Goal: Task Accomplishment & Management: Complete application form

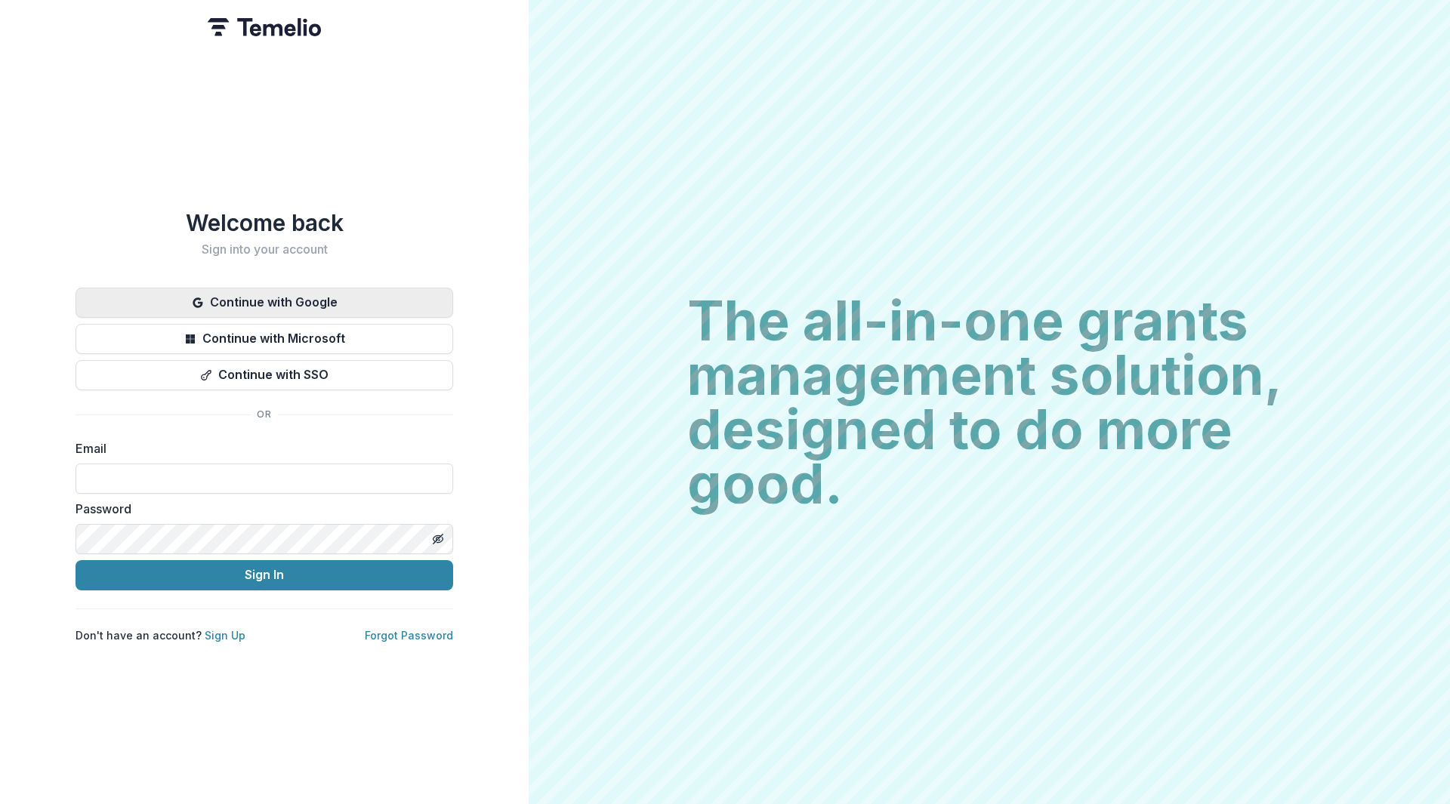
click at [293, 300] on button "Continue with Google" at bounding box center [263, 303] width 377 height 30
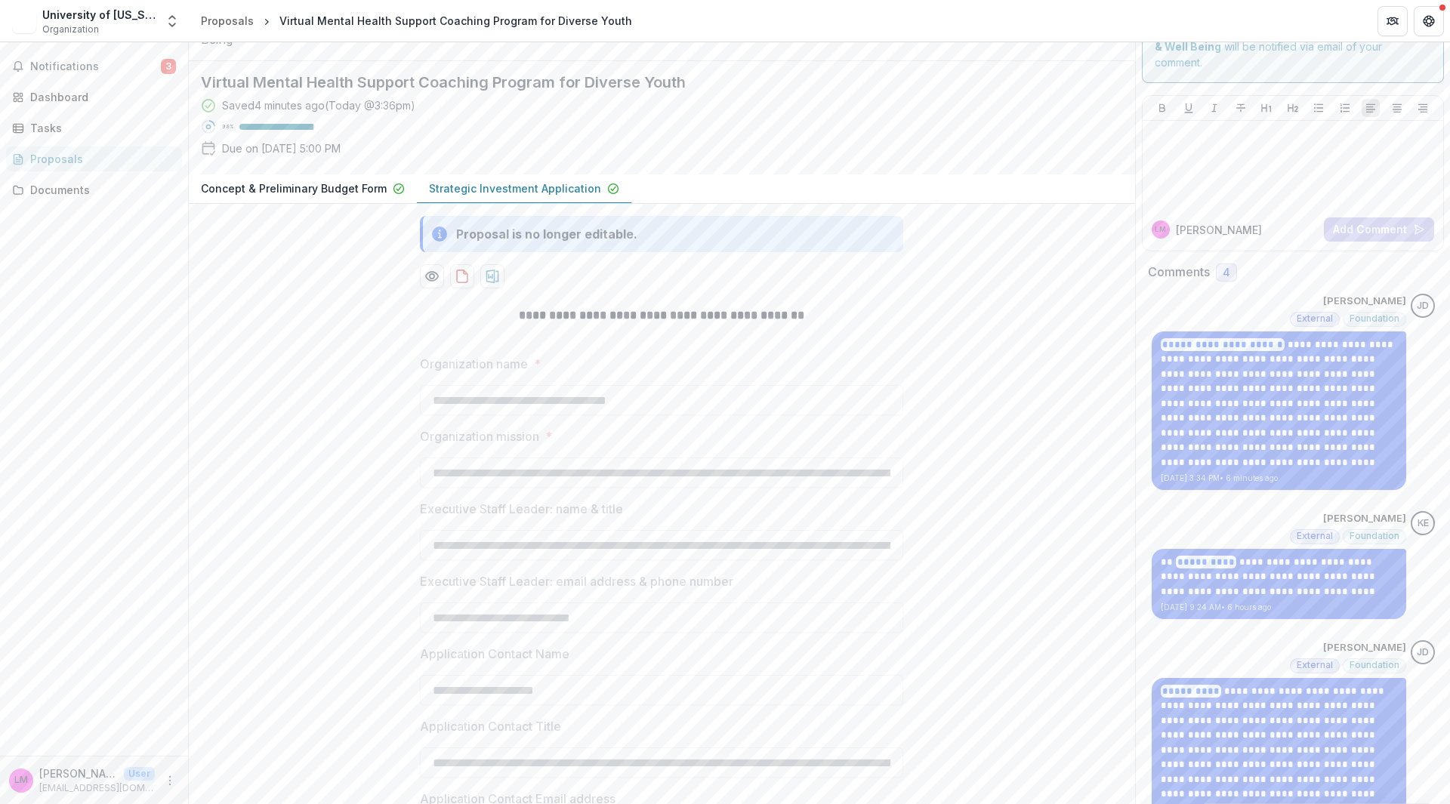
scroll to position [75, 0]
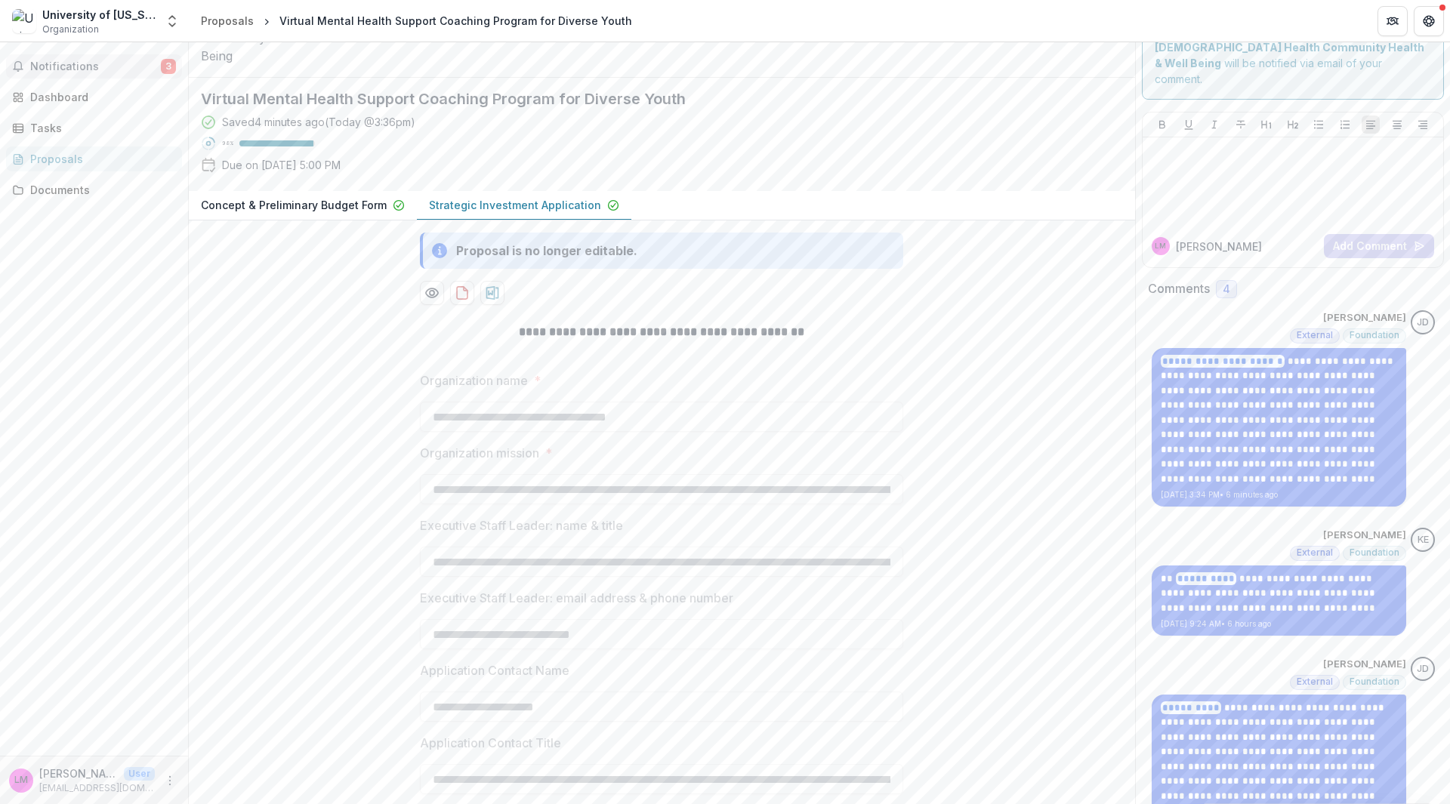
click at [61, 72] on span "Notifications" at bounding box center [95, 66] width 131 height 13
click at [72, 301] on div "Notifications 3 Unread 3 Archived LM Logan Marcum changed Virtual Mental Health…" at bounding box center [94, 398] width 188 height 713
click at [618, 260] on div "Proposal is no longer editable." at bounding box center [546, 251] width 181 height 18
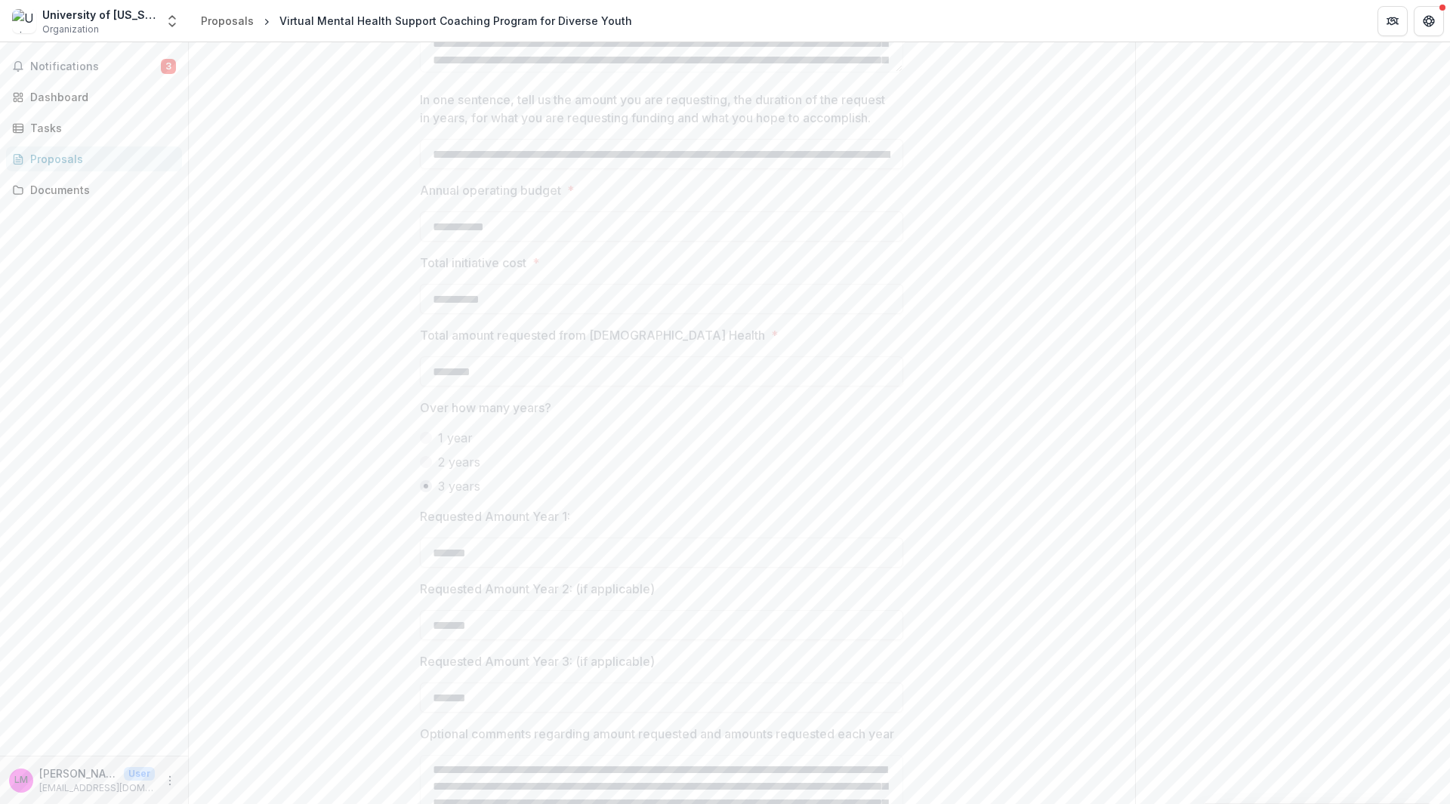
scroll to position [1661, 0]
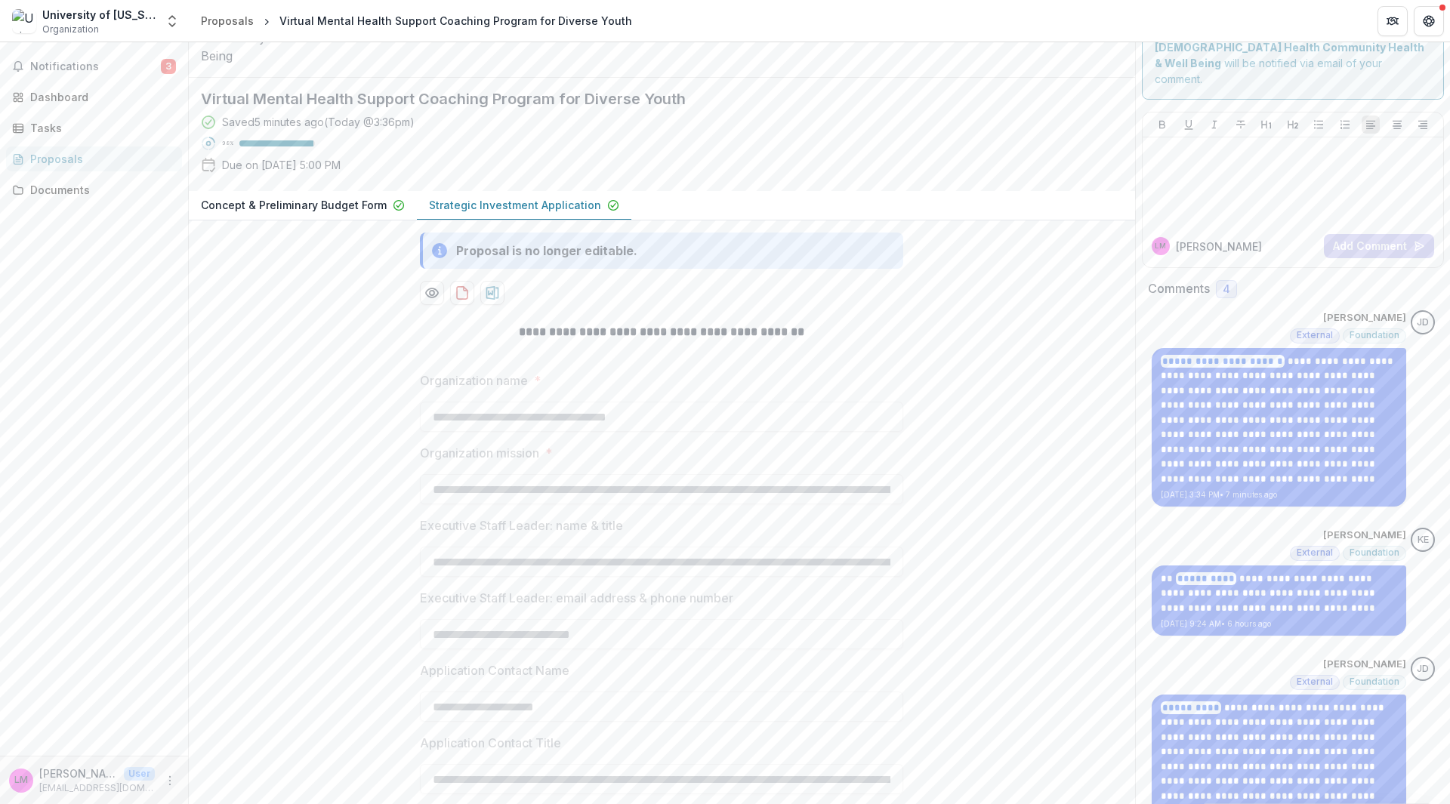
scroll to position [0, 0]
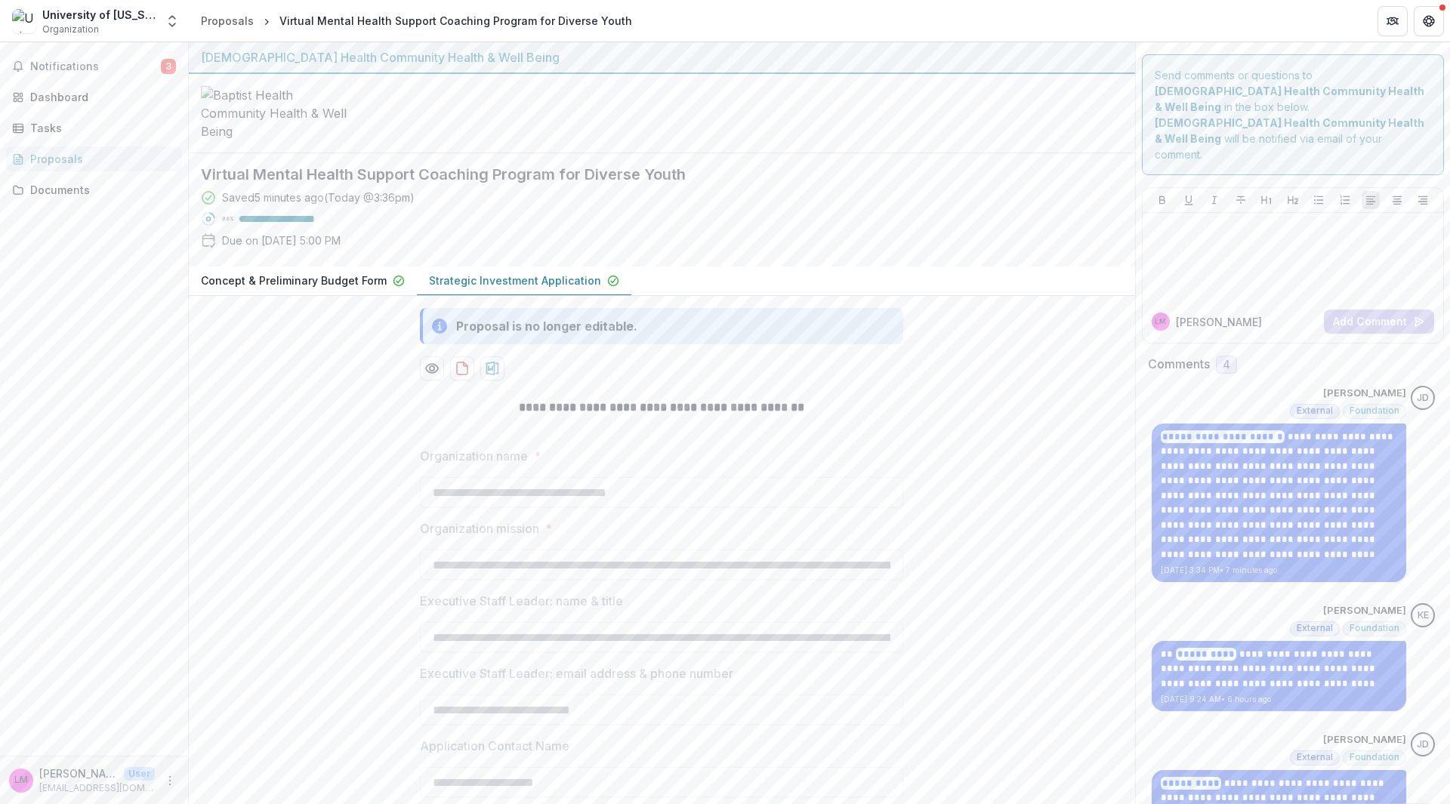
click at [1265, 223] on div at bounding box center [1292, 256] width 289 height 75
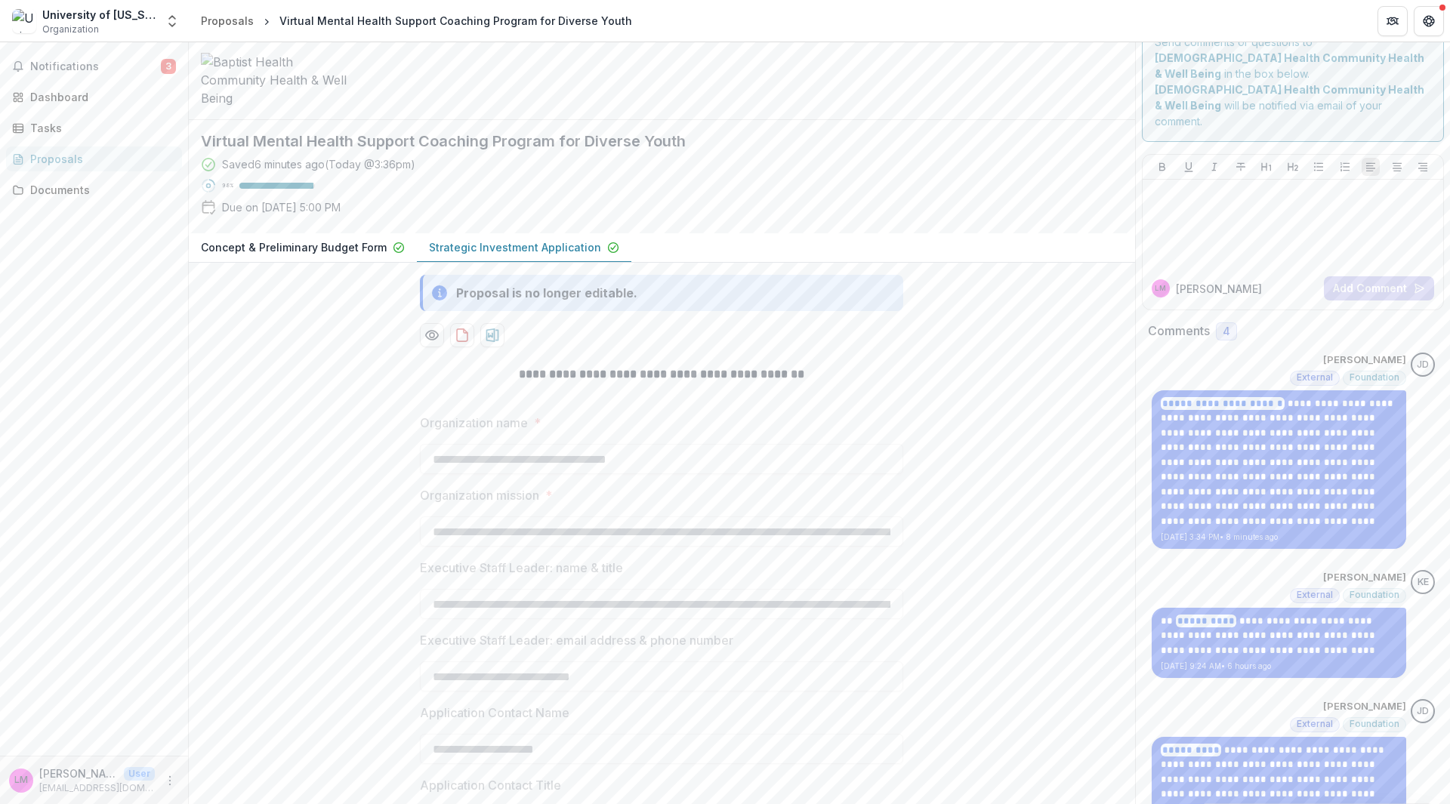
scroll to position [0, 0]
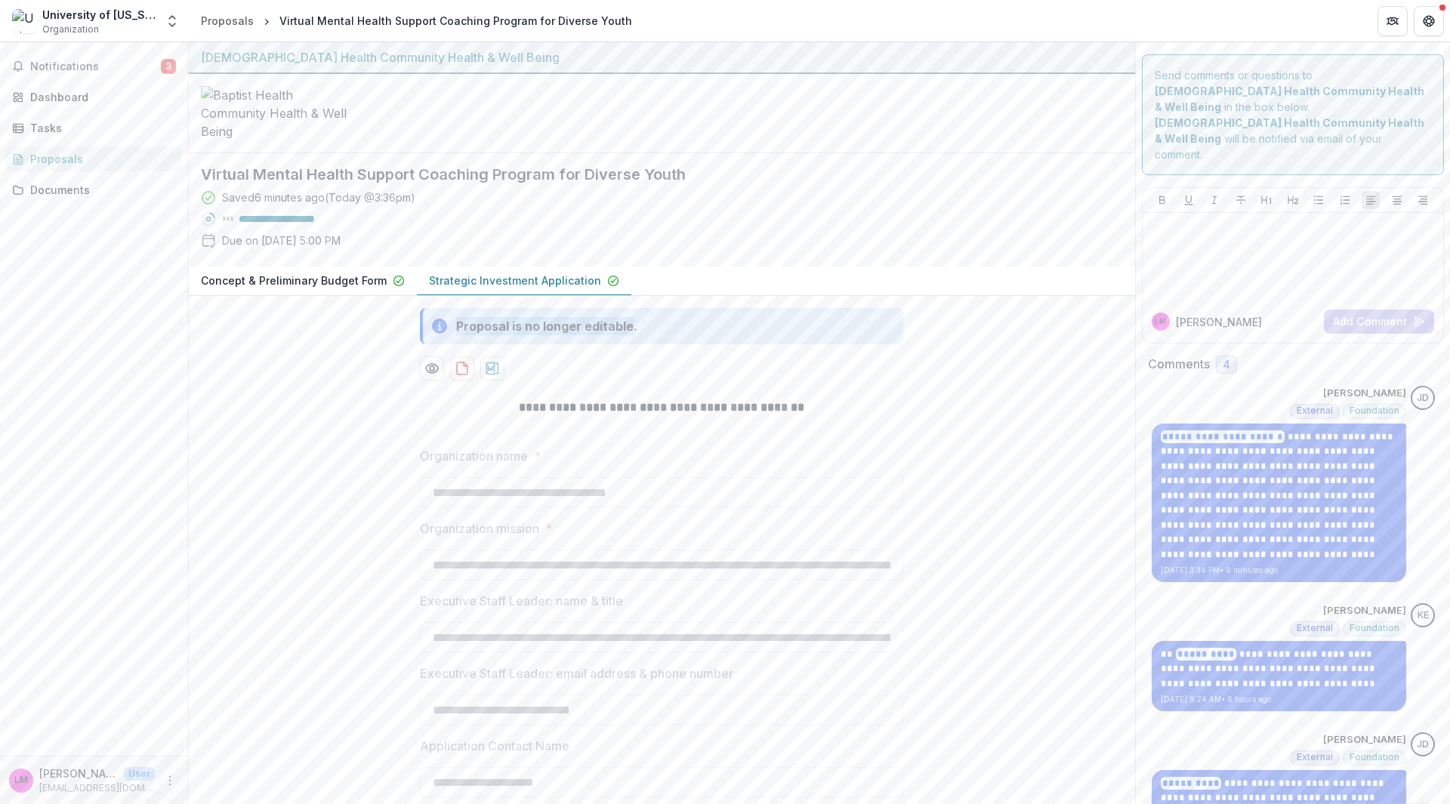
drag, startPoint x: 630, startPoint y: 425, endPoint x: 455, endPoint y: 423, distance: 174.4
click at [456, 335] on div "Proposal is no longer editable." at bounding box center [546, 326] width 181 height 18
click at [558, 335] on div "Proposal is no longer editable." at bounding box center [546, 326] width 181 height 18
drag, startPoint x: 634, startPoint y: 425, endPoint x: 455, endPoint y: 429, distance: 179.0
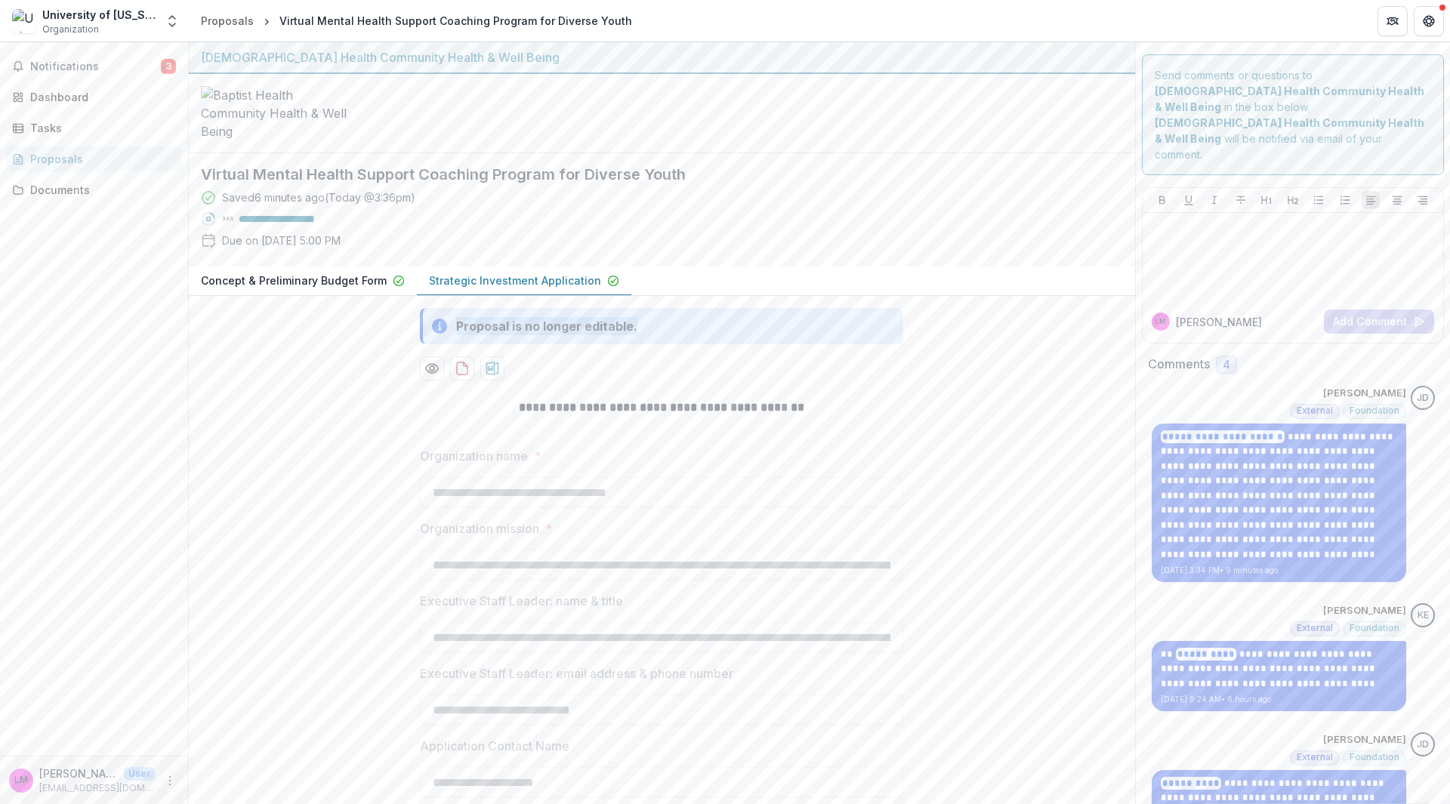
click at [455, 344] on div "Proposal is no longer editable." at bounding box center [661, 326] width 483 height 36
drag, startPoint x: 676, startPoint y: 430, endPoint x: 453, endPoint y: 419, distance: 223.8
click at [453, 344] on div "Proposal is no longer editable." at bounding box center [661, 326] width 483 height 36
click at [636, 344] on div "Proposal is no longer editable." at bounding box center [661, 326] width 483 height 36
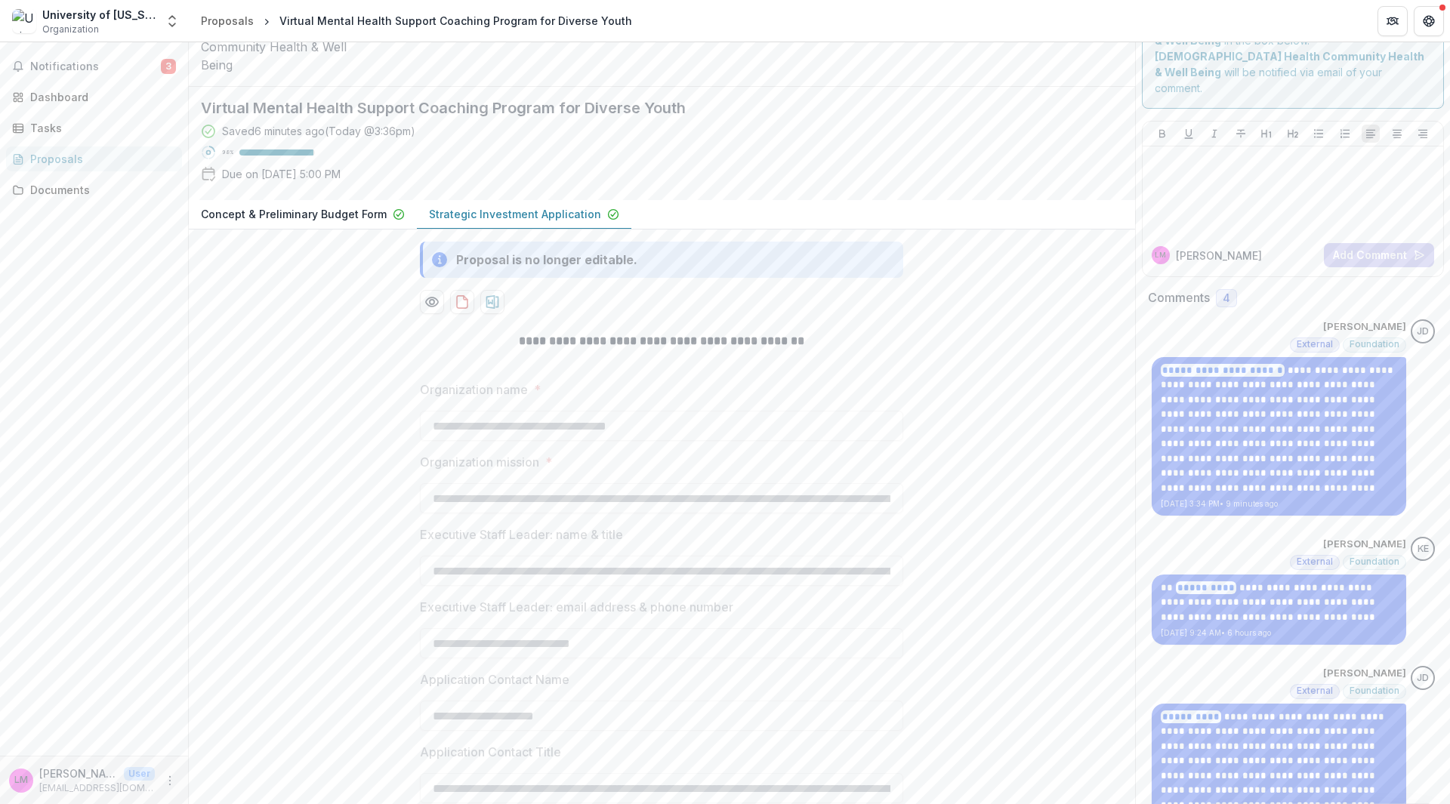
scroll to position [151, 0]
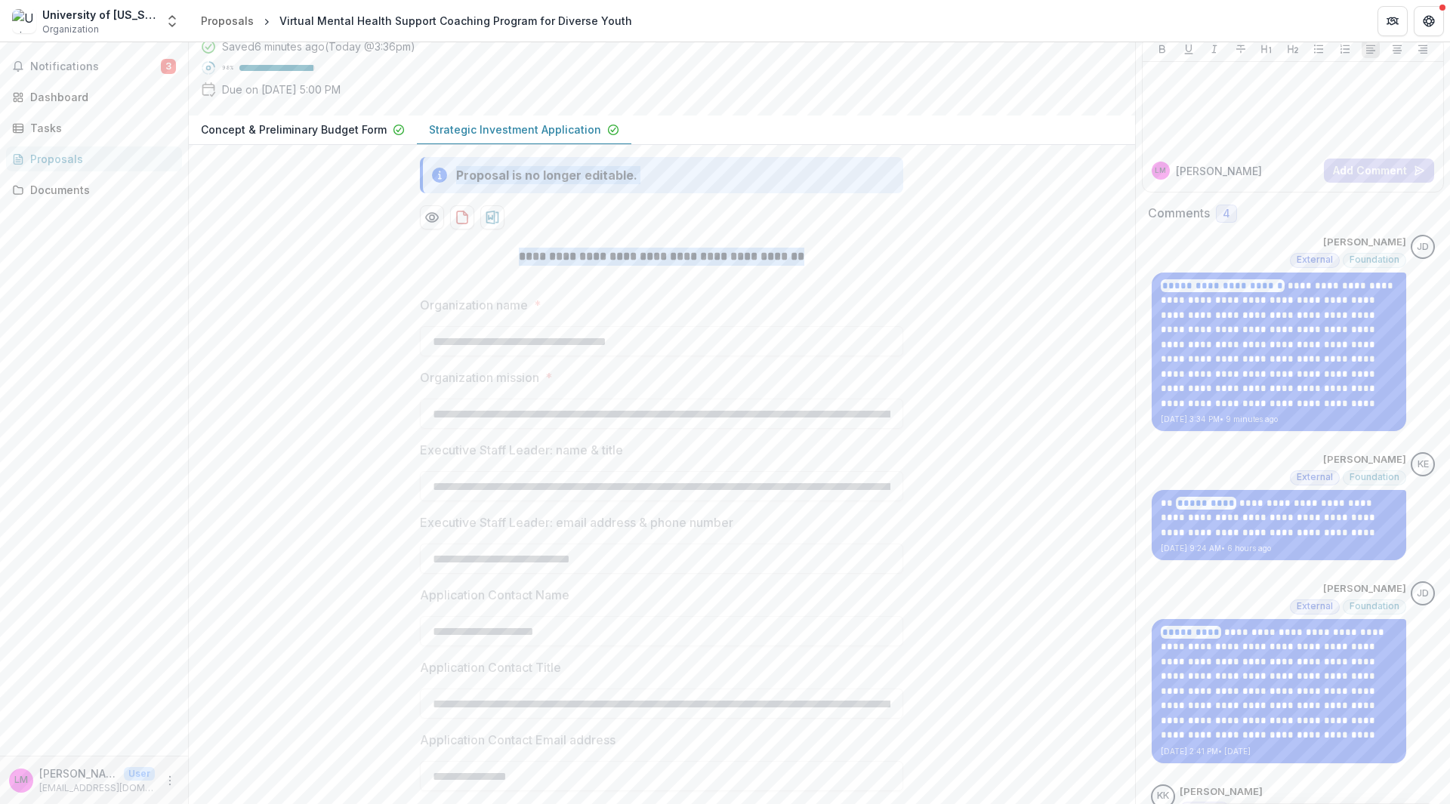
drag, startPoint x: 804, startPoint y: 356, endPoint x: 367, endPoint y: 317, distance: 438.9
drag, startPoint x: 360, startPoint y: 322, endPoint x: 350, endPoint y: 325, distance: 10.5
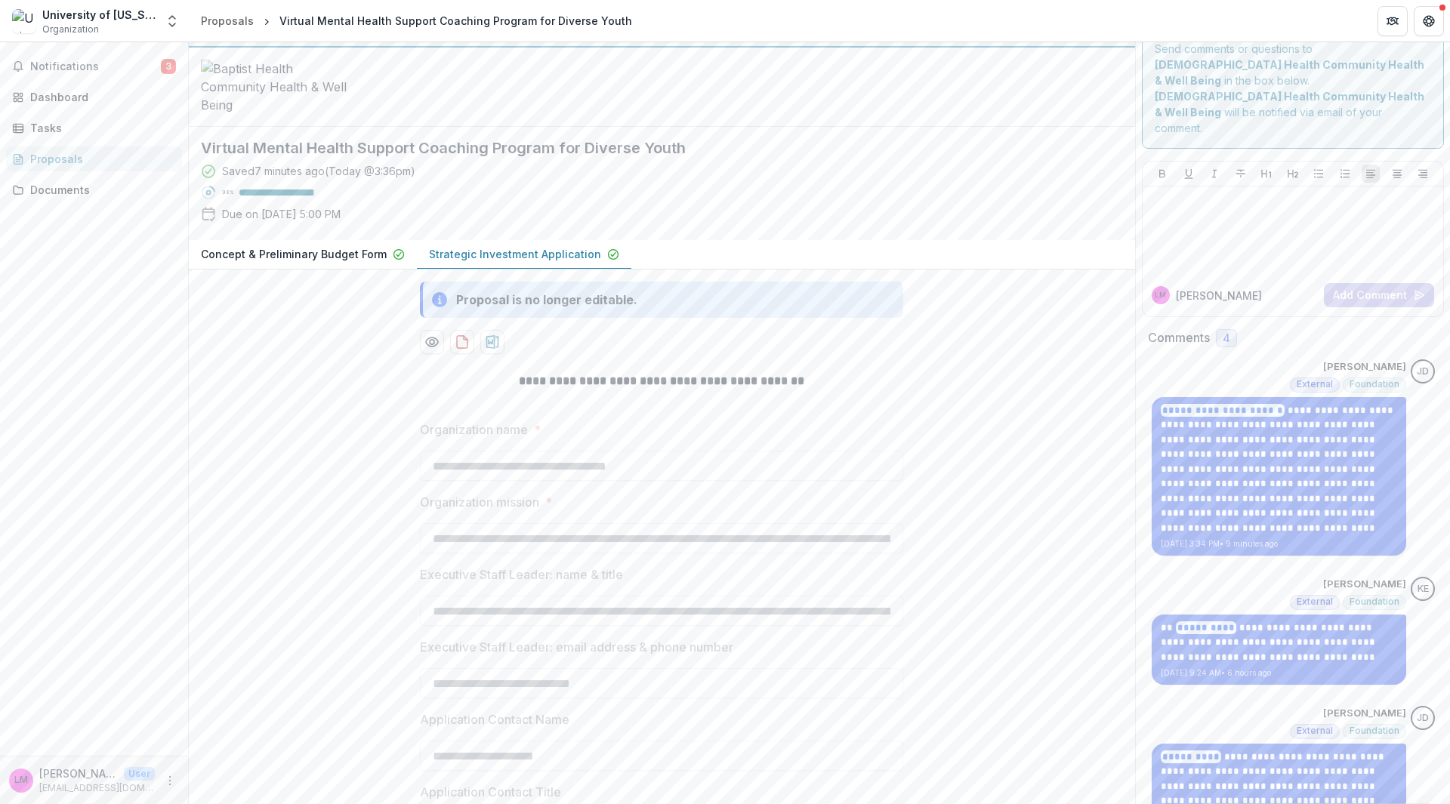
scroll to position [0, 0]
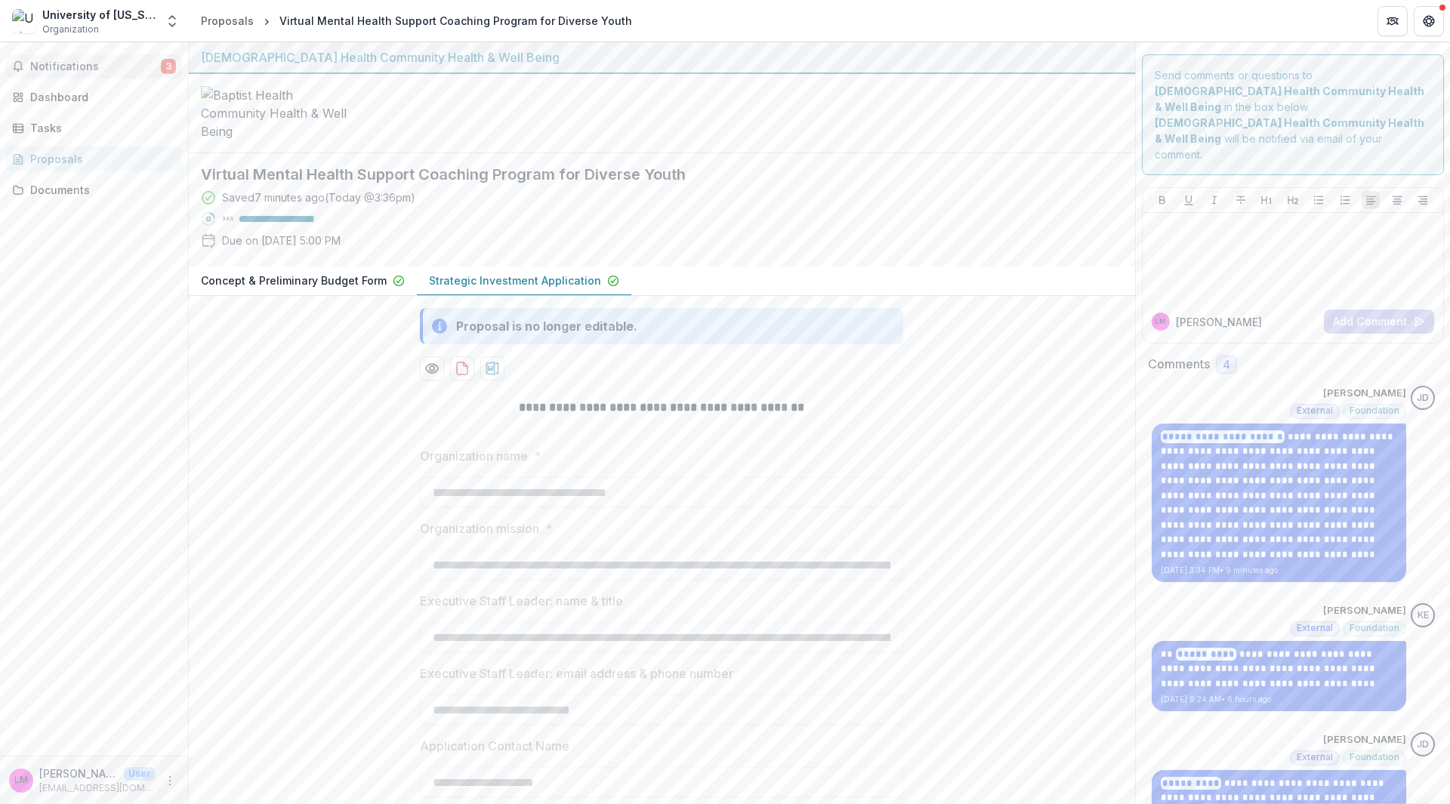
click at [127, 73] on button "Notifications 3" at bounding box center [94, 66] width 176 height 24
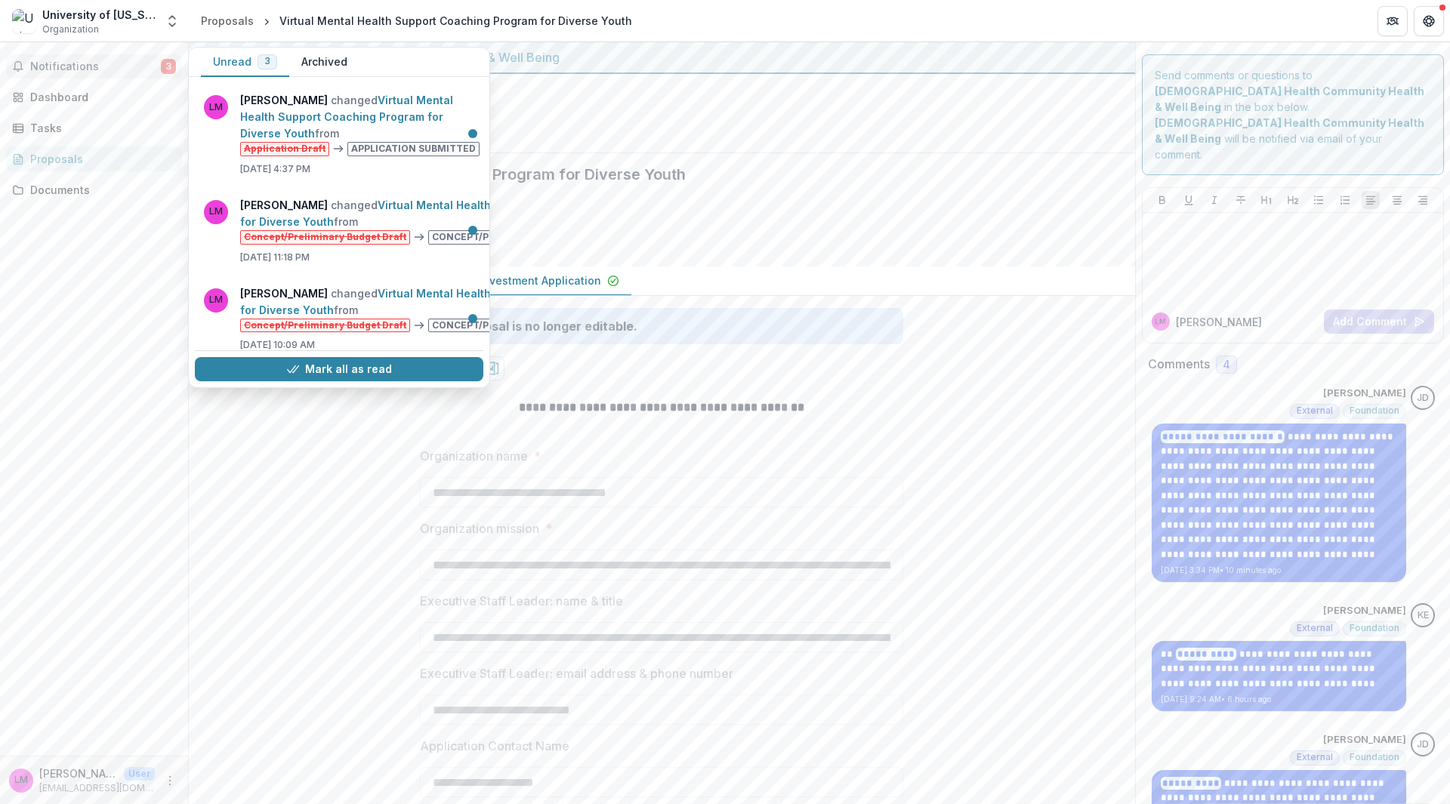
click at [127, 73] on button "Notifications 3" at bounding box center [94, 66] width 176 height 24
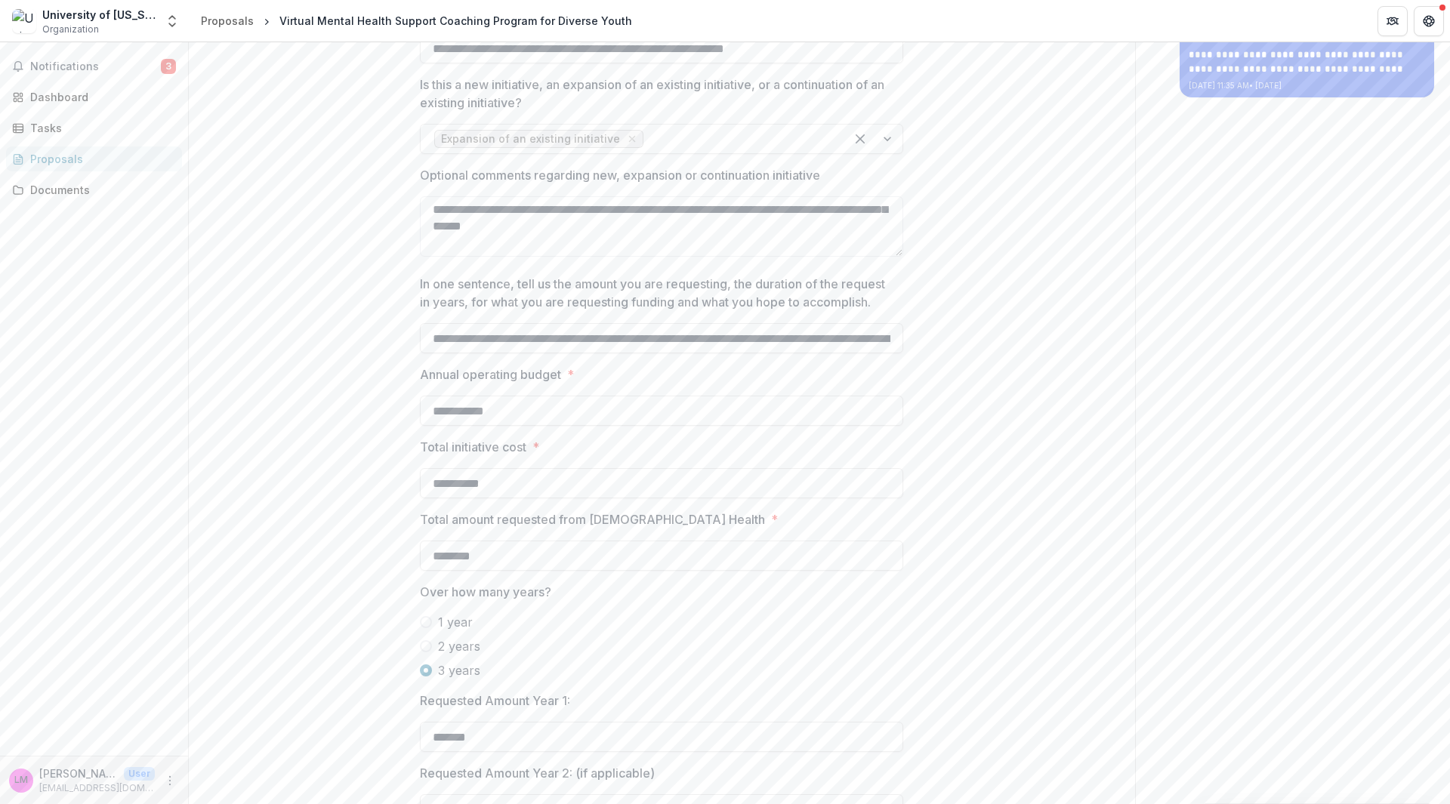
scroll to position [981, 0]
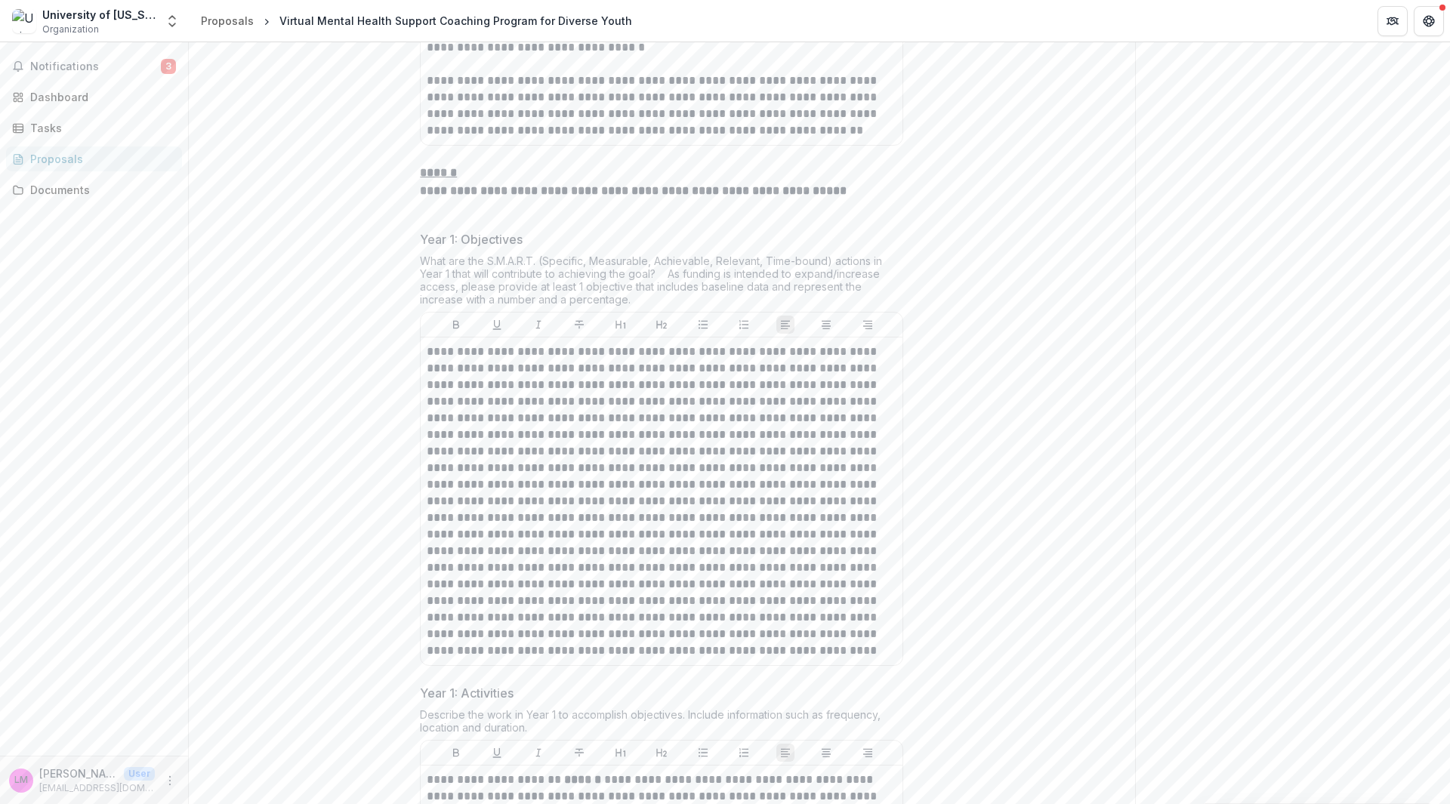
scroll to position [5605, 0]
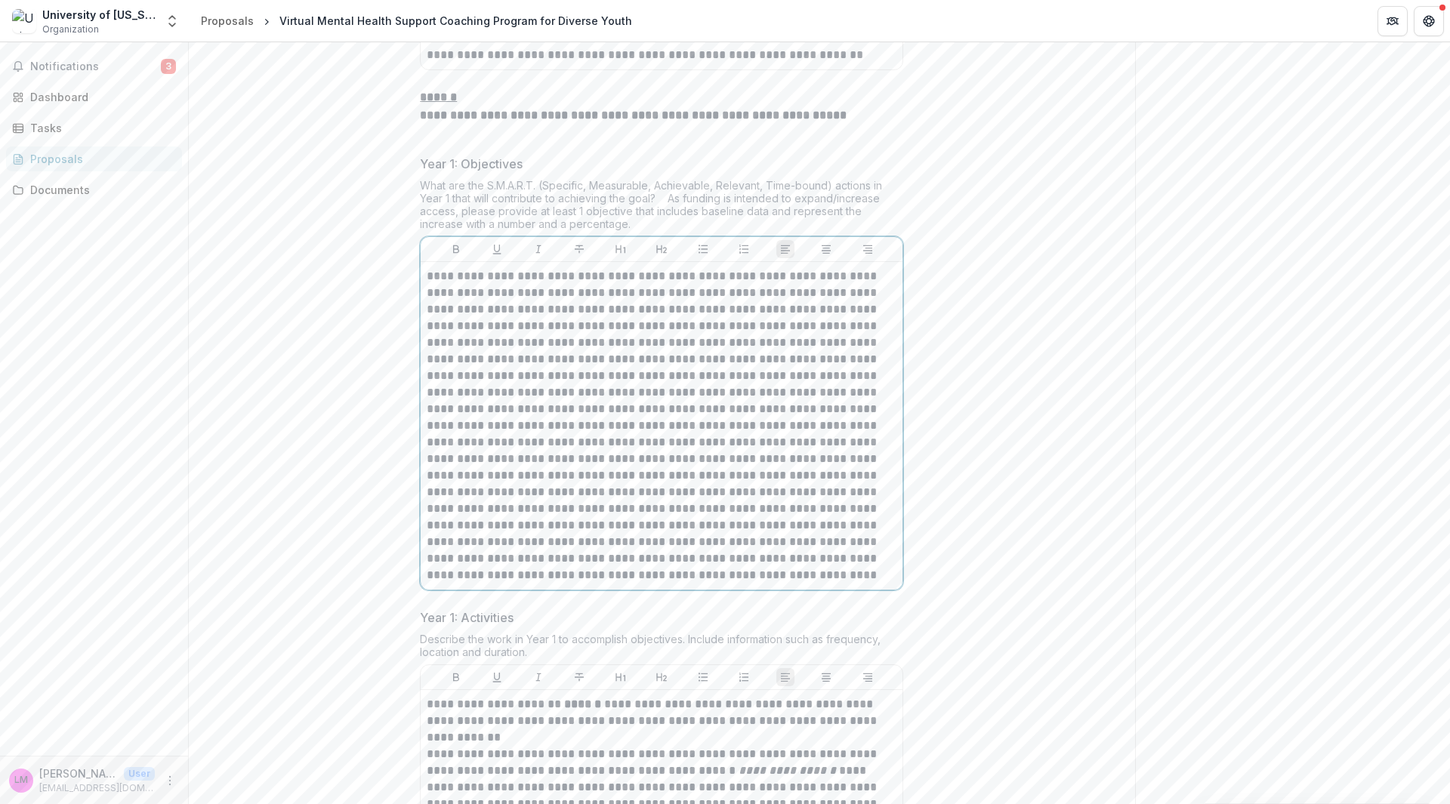
click at [576, 439] on p at bounding box center [662, 426] width 470 height 316
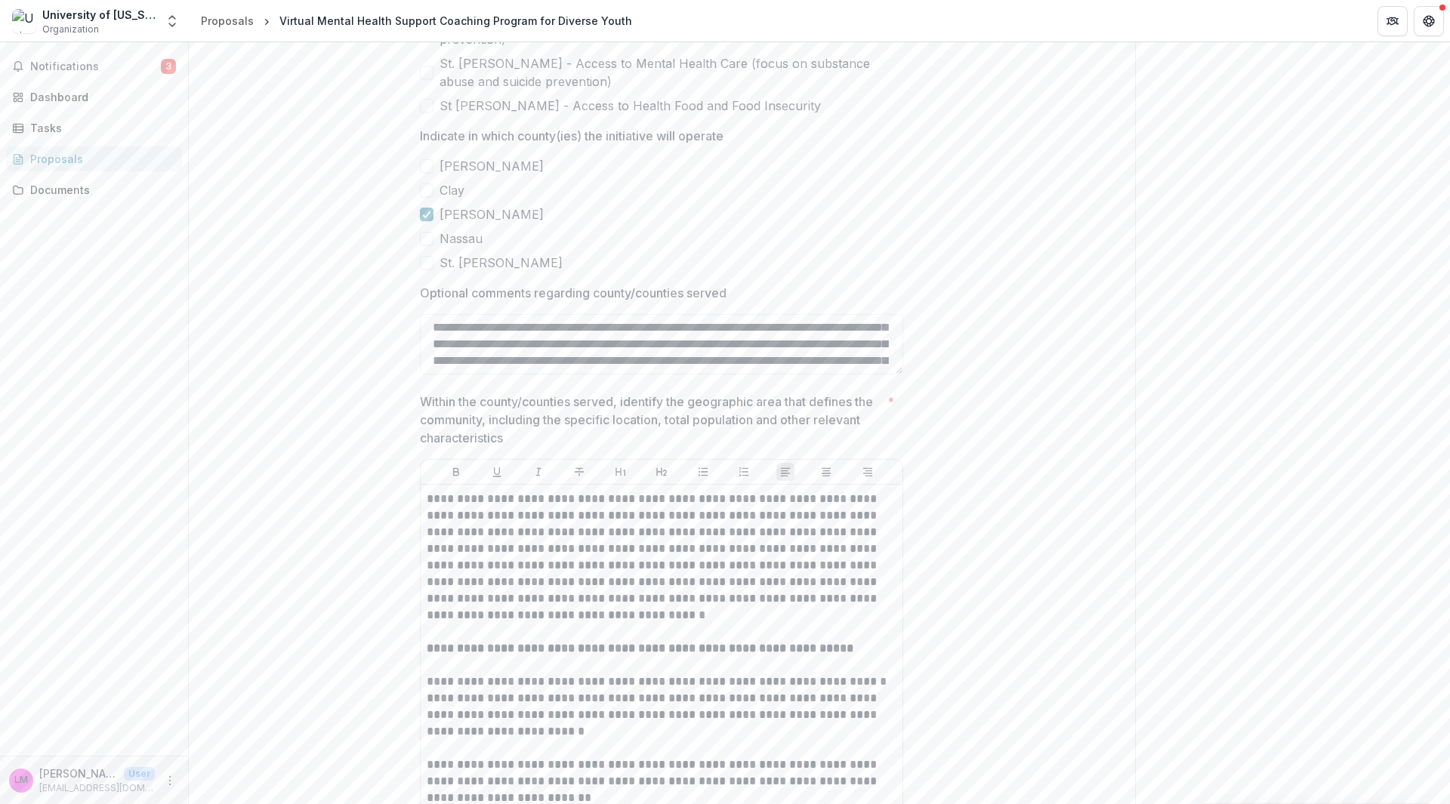
scroll to position [317, 0]
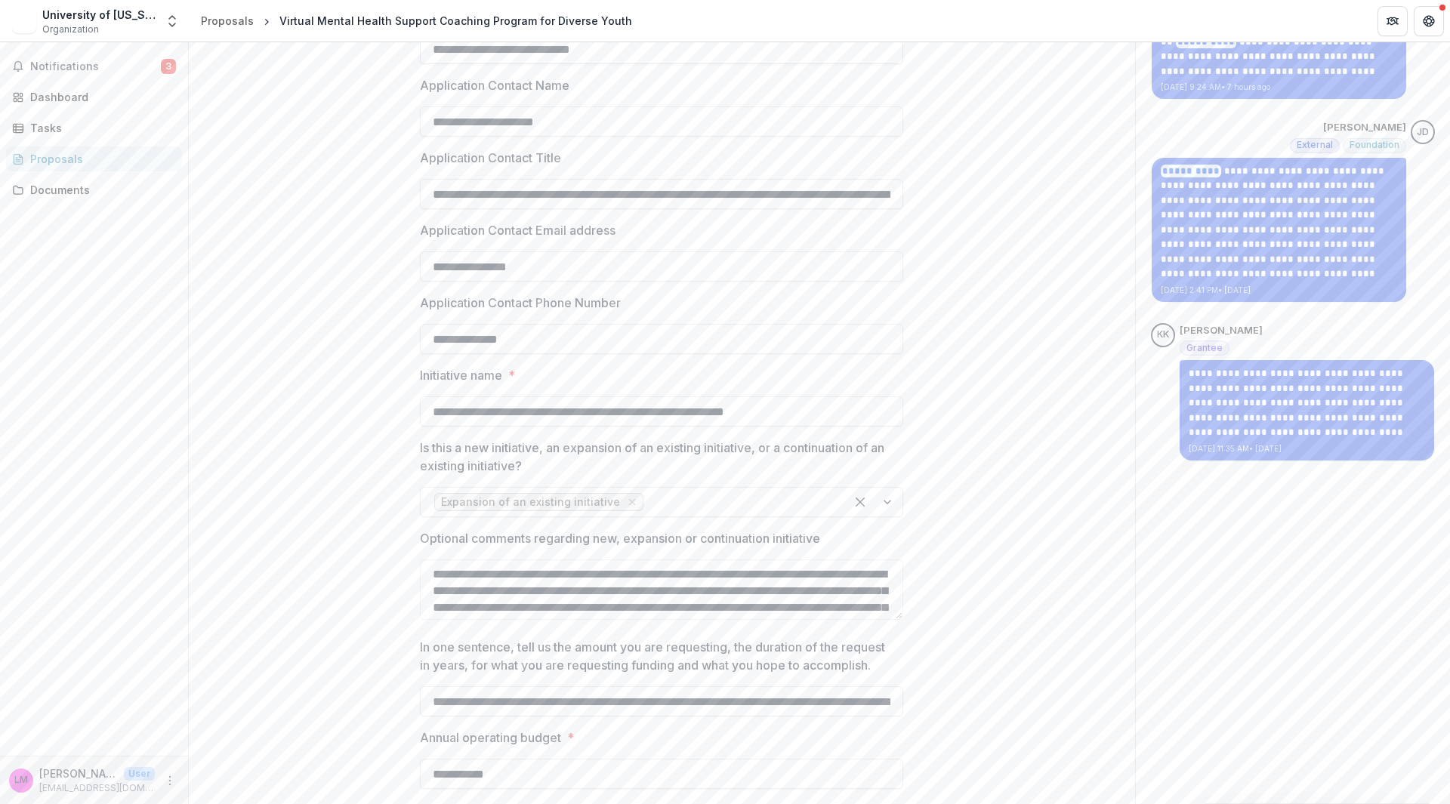
scroll to position [830, 0]
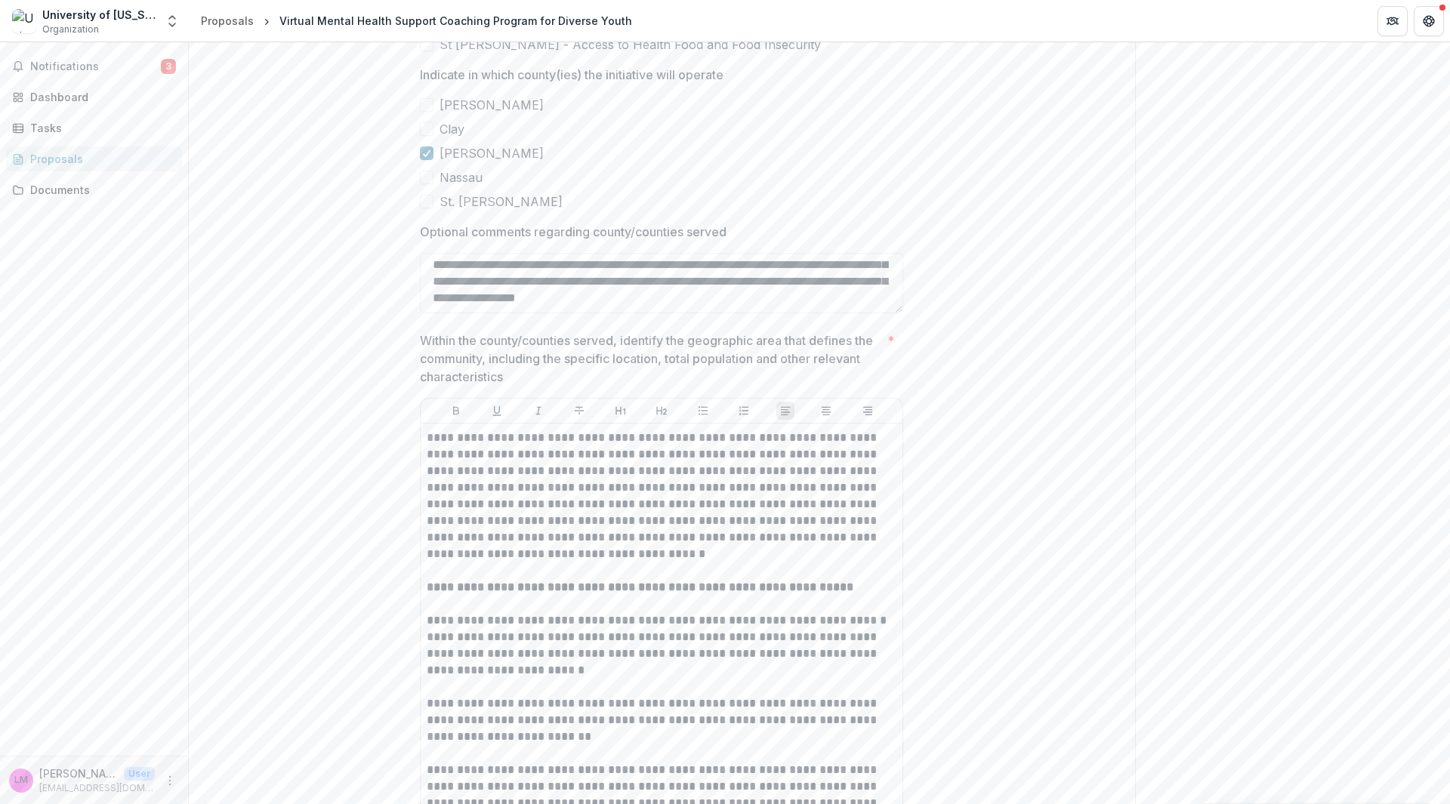
scroll to position [3023, 0]
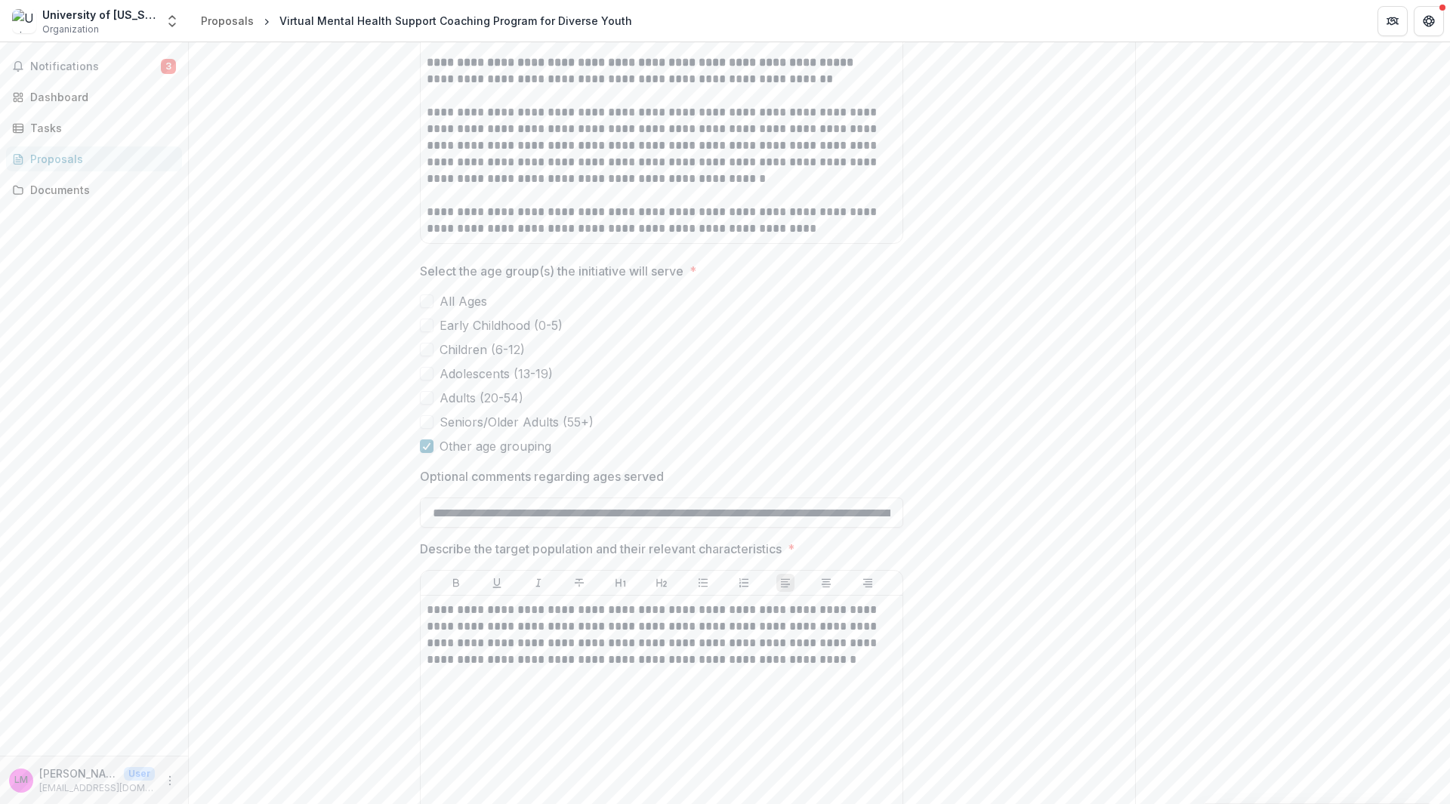
scroll to position [0, 0]
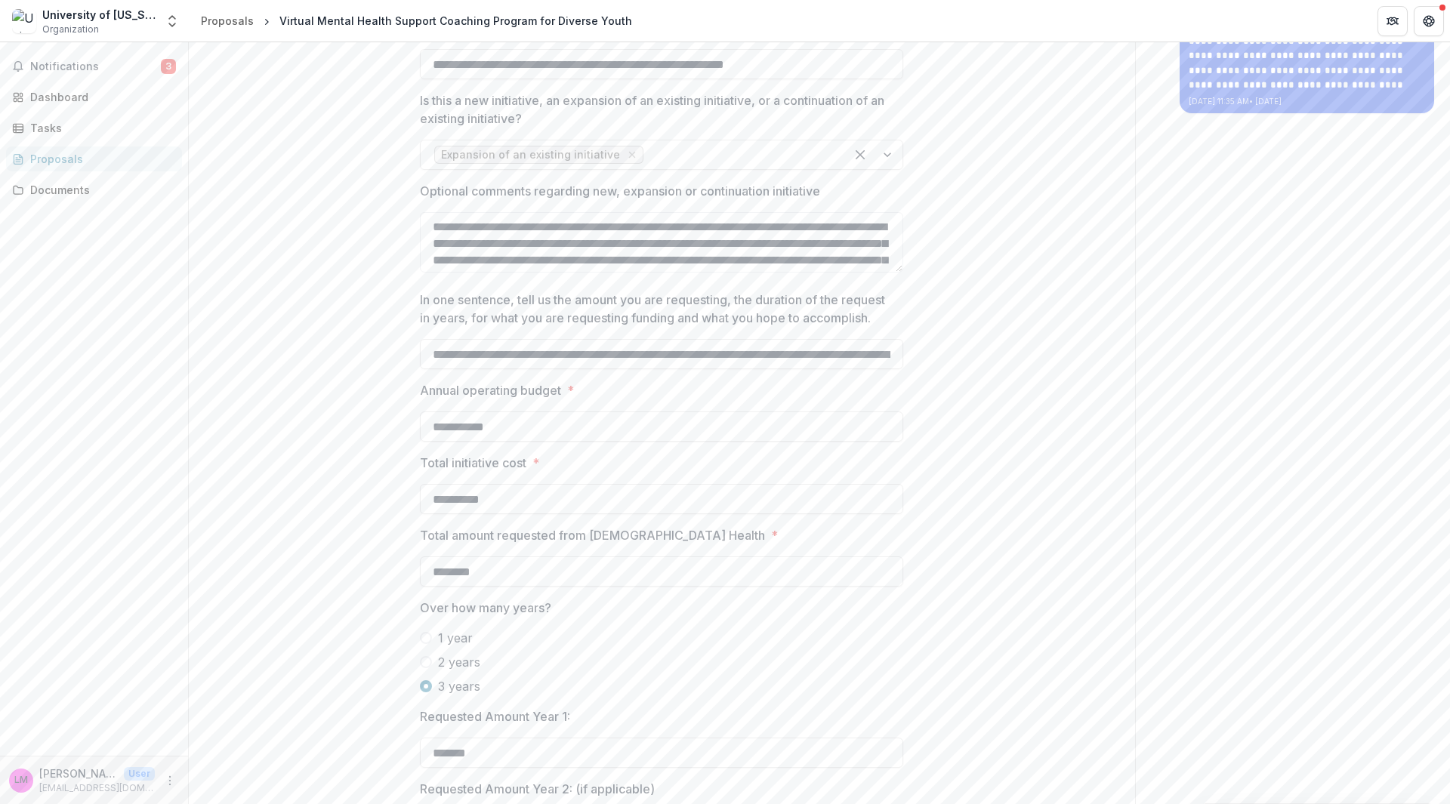
scroll to position [1057, 0]
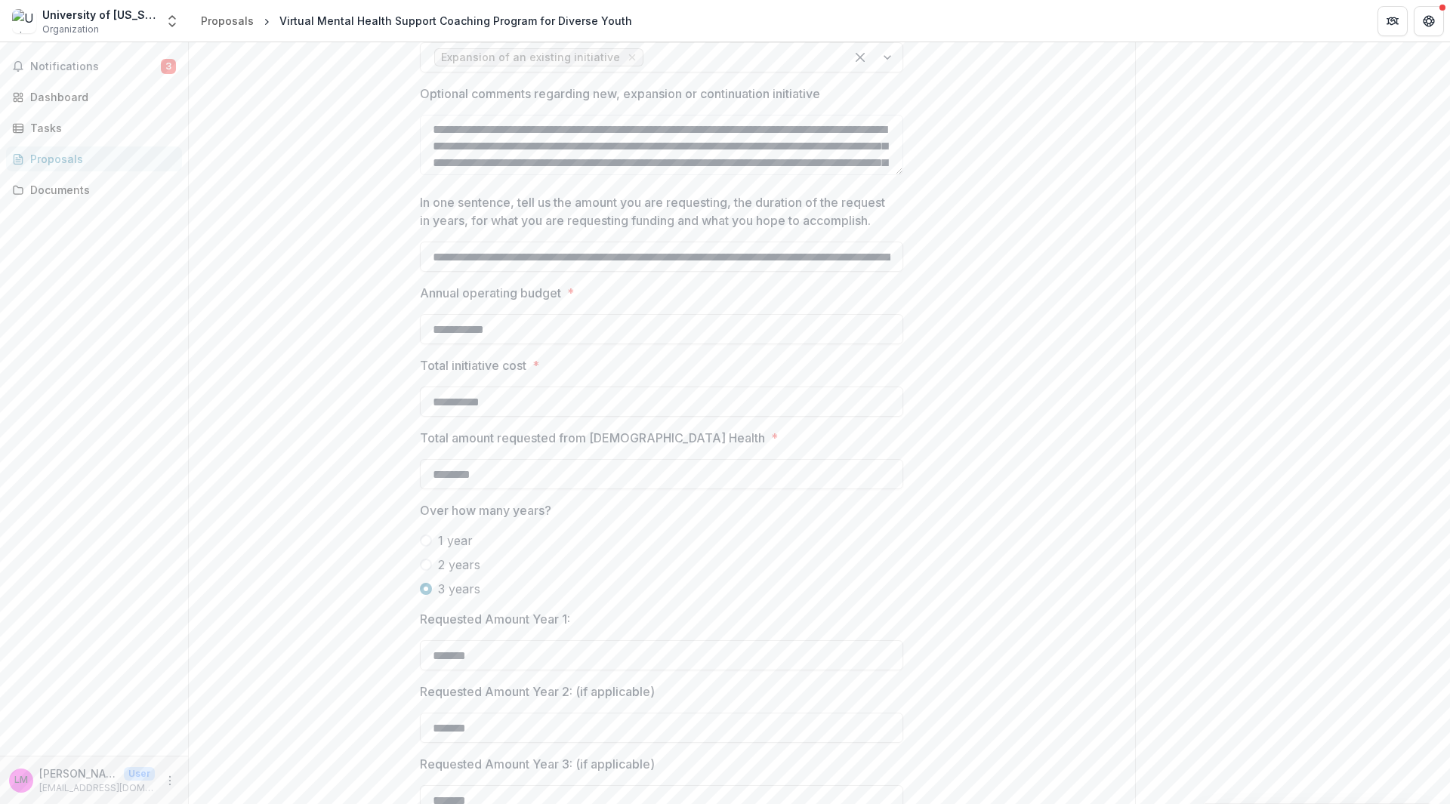
drag, startPoint x: 1442, startPoint y: 91, endPoint x: 1441, endPoint y: 100, distance: 9.1
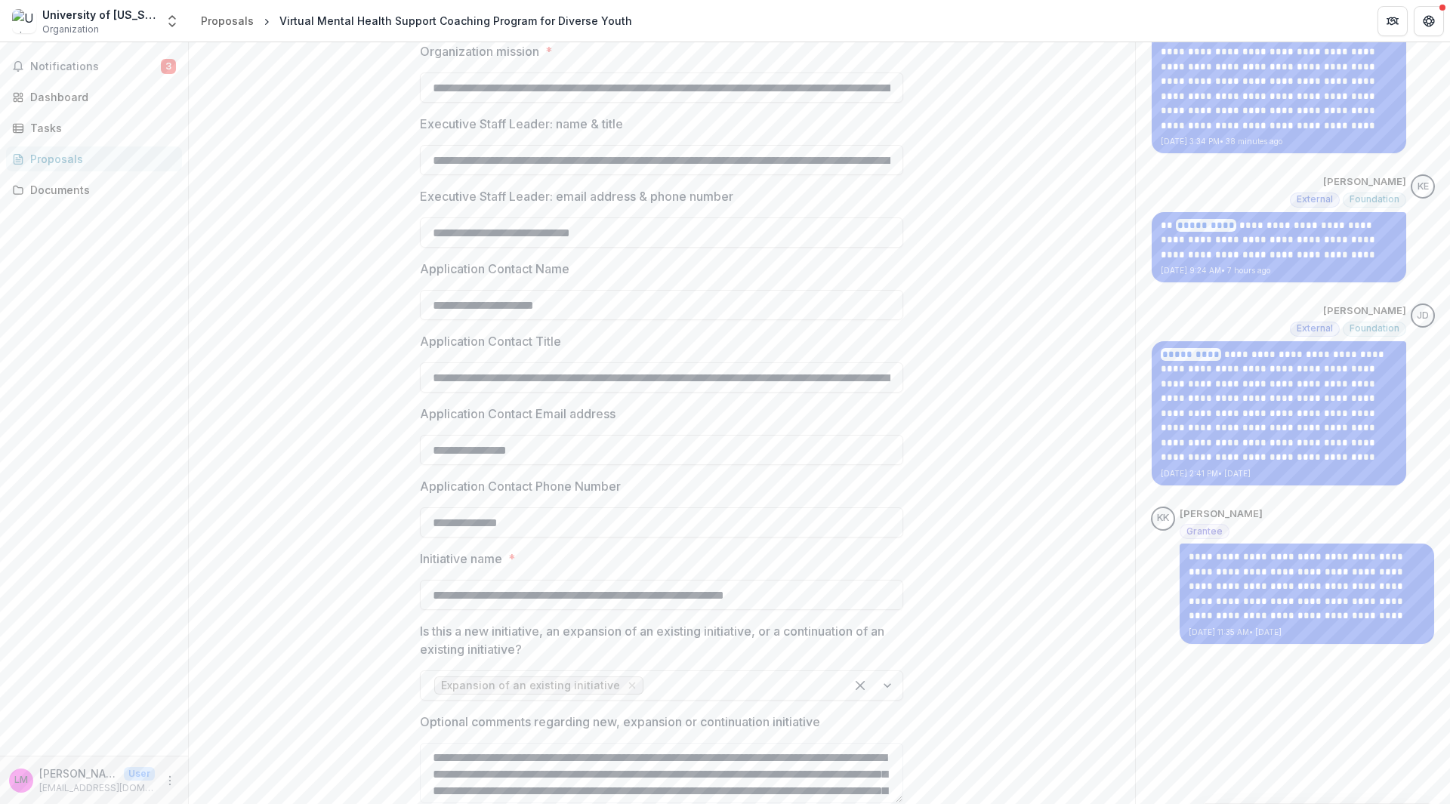
scroll to position [0, 0]
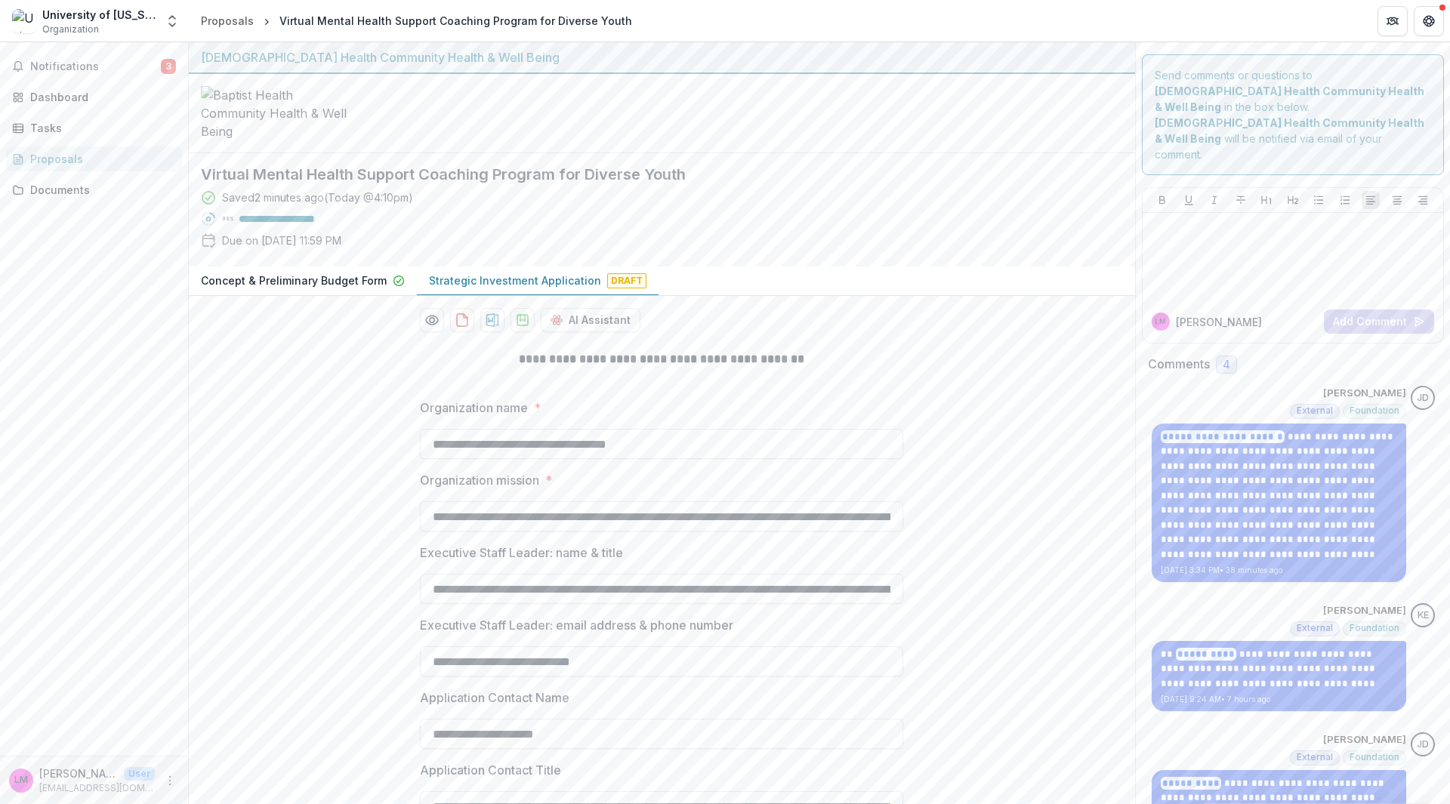
click at [174, 579] on div "Notifications 3 Dashboard Tasks Proposals Documents" at bounding box center [94, 398] width 188 height 713
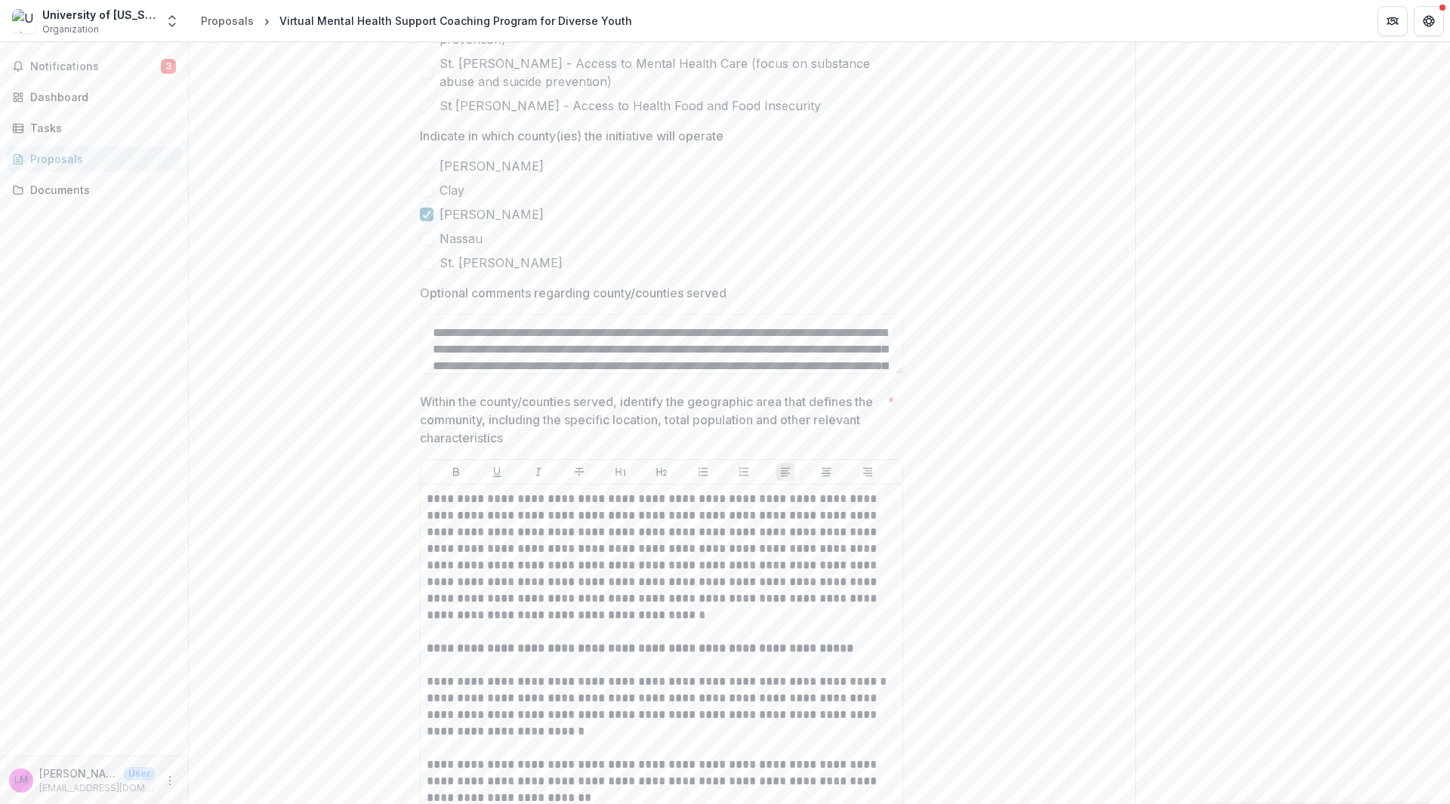
scroll to position [450, 0]
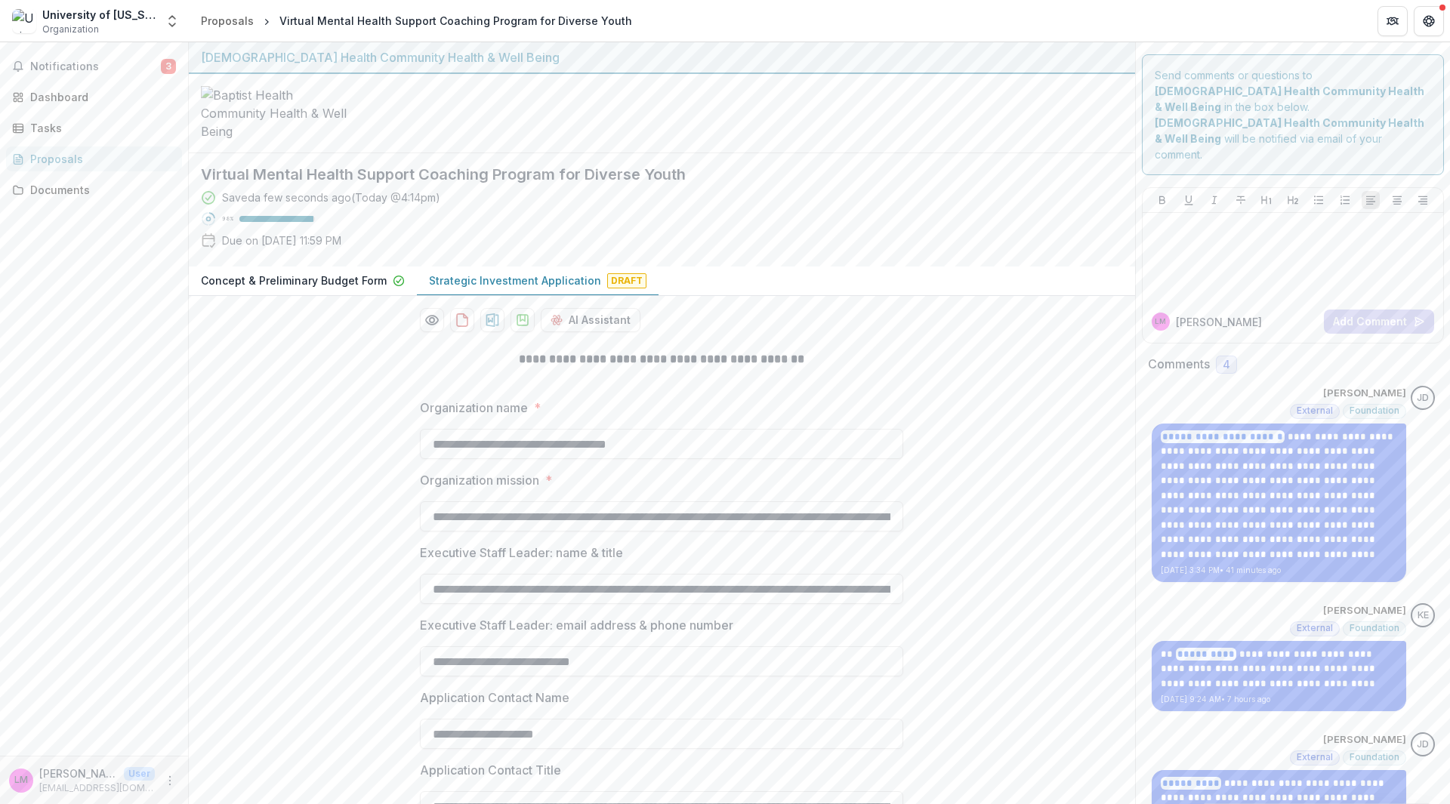
click at [1429, 23] on icon "Get Help" at bounding box center [1429, 24] width 4 height 3
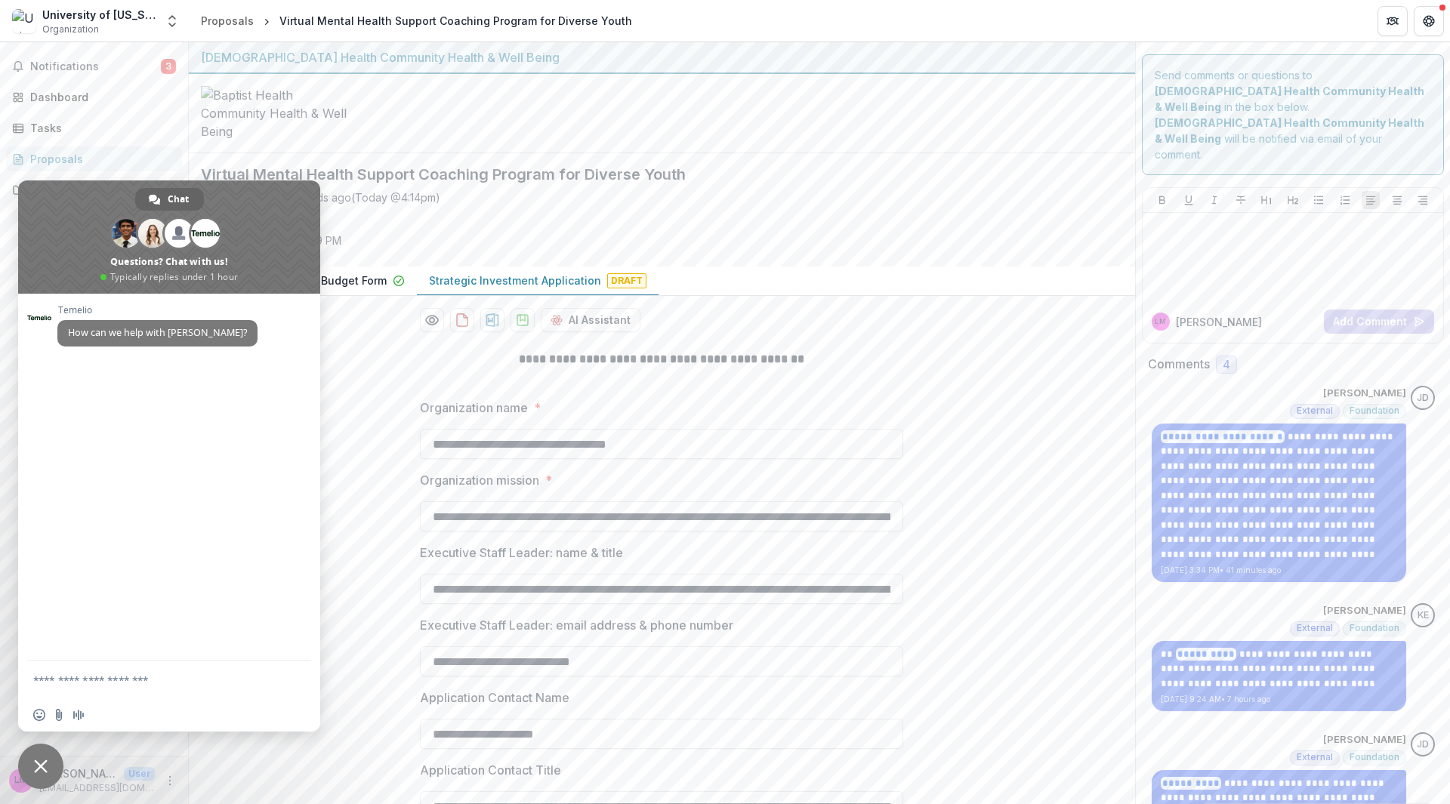
click at [37, 772] on span "Close chat" at bounding box center [41, 767] width 14 height 14
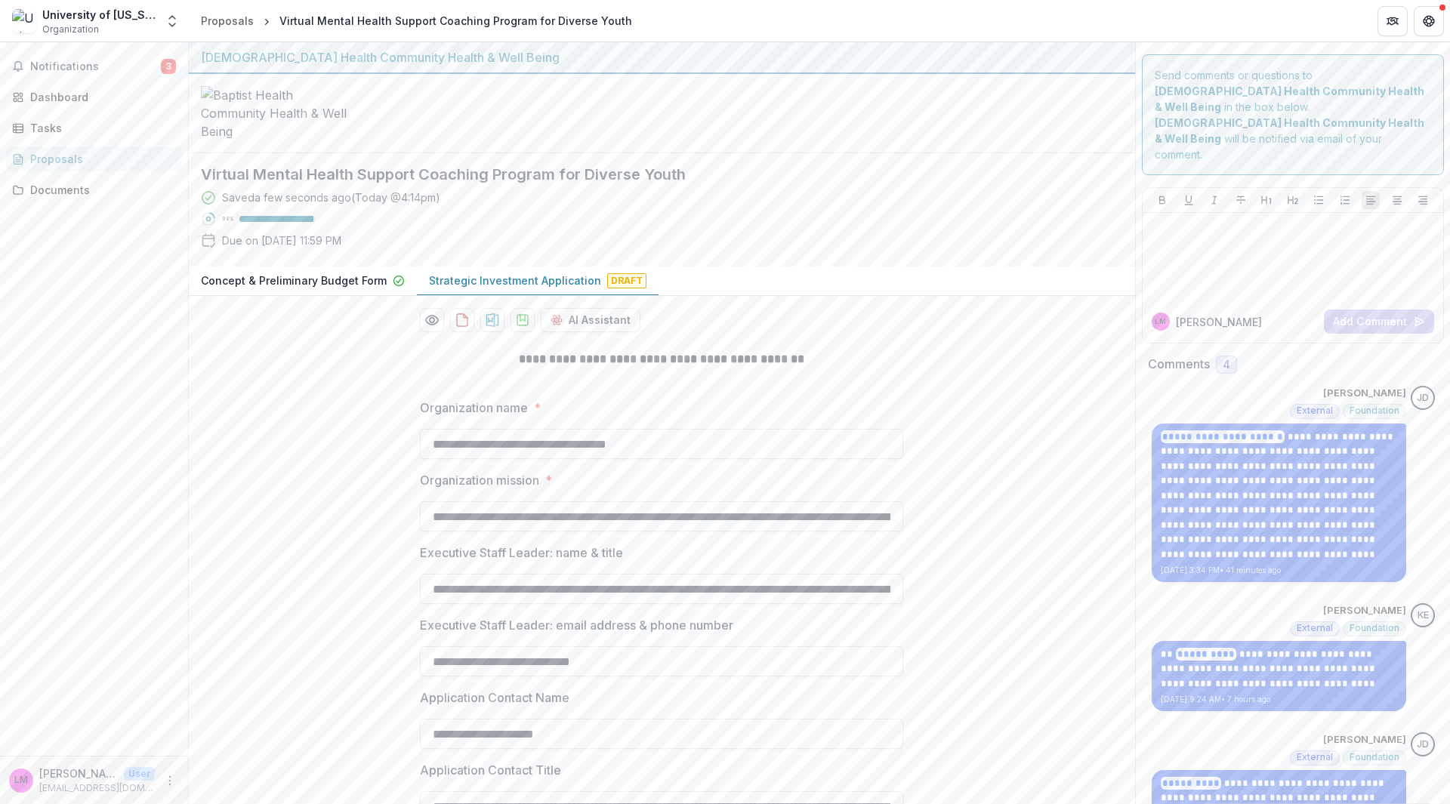
click at [121, 23] on div "University of Florida Foundation, Inc. Organization" at bounding box center [98, 21] width 113 height 29
click at [168, 781] on icon "More" at bounding box center [170, 781] width 12 height 12
click at [214, 769] on button "Logout" at bounding box center [270, 773] width 162 height 25
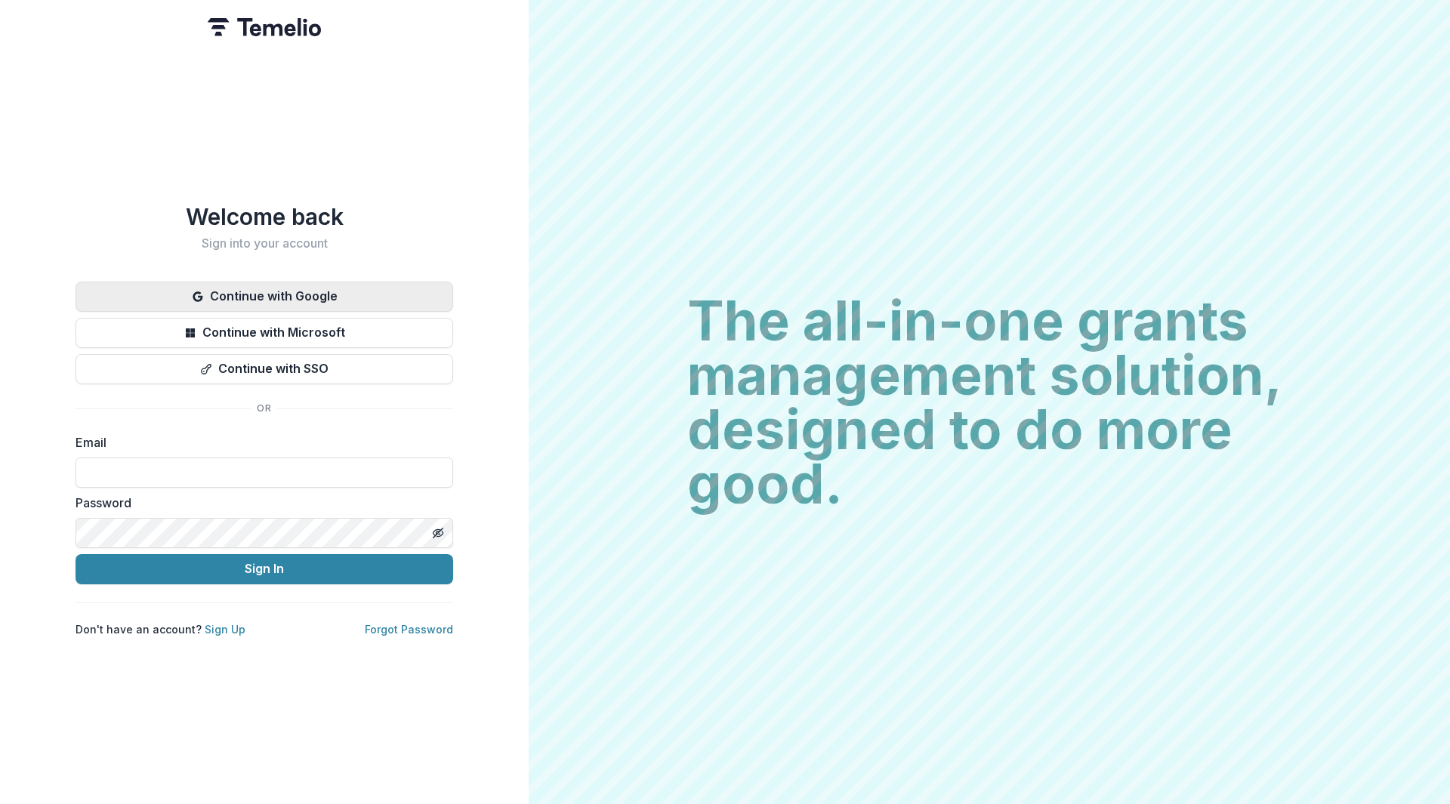
click at [333, 290] on button "Continue with Google" at bounding box center [263, 297] width 377 height 30
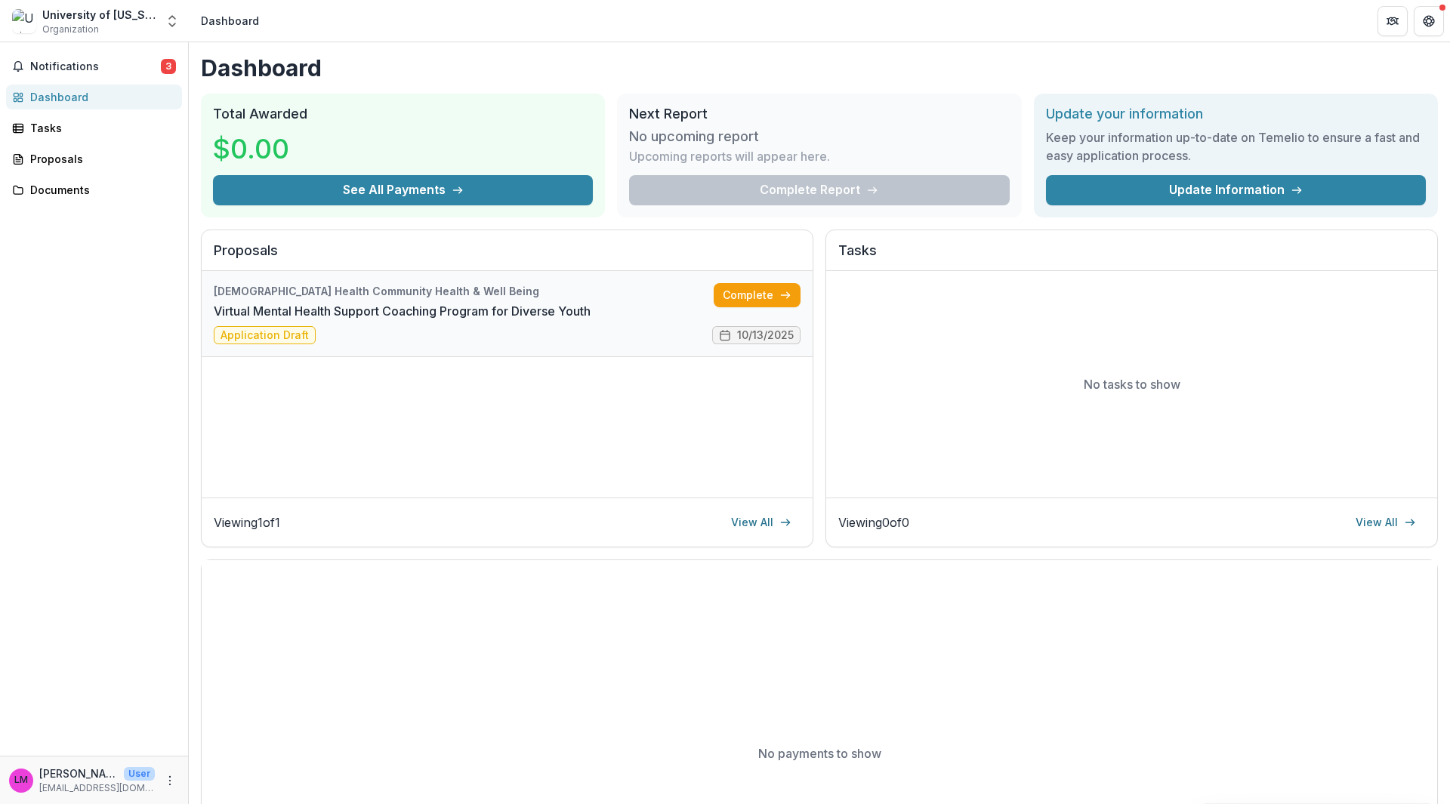
click at [388, 302] on link "Virtual Mental Health Support Coaching Program for Diverse Youth" at bounding box center [402, 311] width 377 height 18
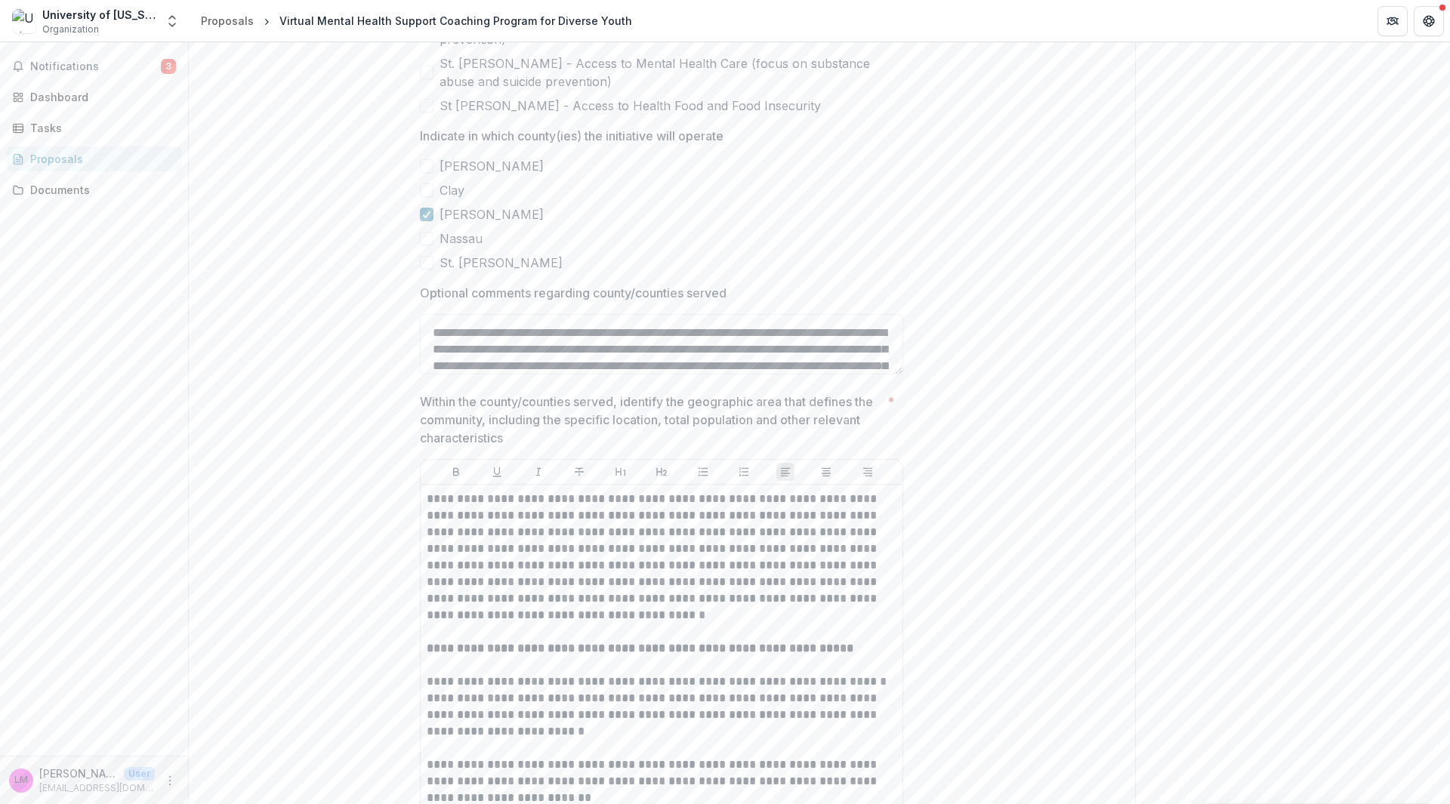
scroll to position [450, 0]
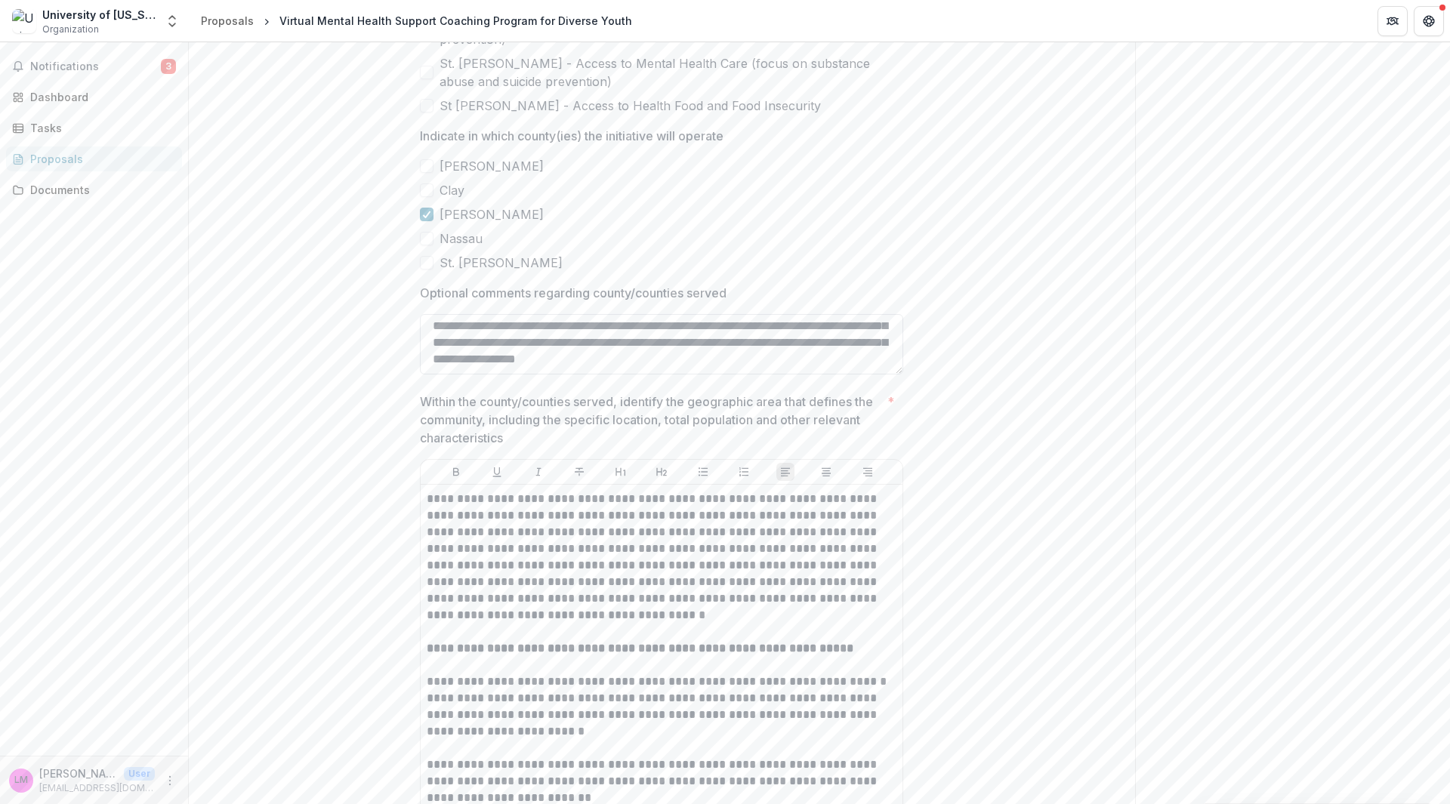
click at [701, 374] on textarea "Optional comments regarding county/counties served" at bounding box center [661, 344] width 483 height 60
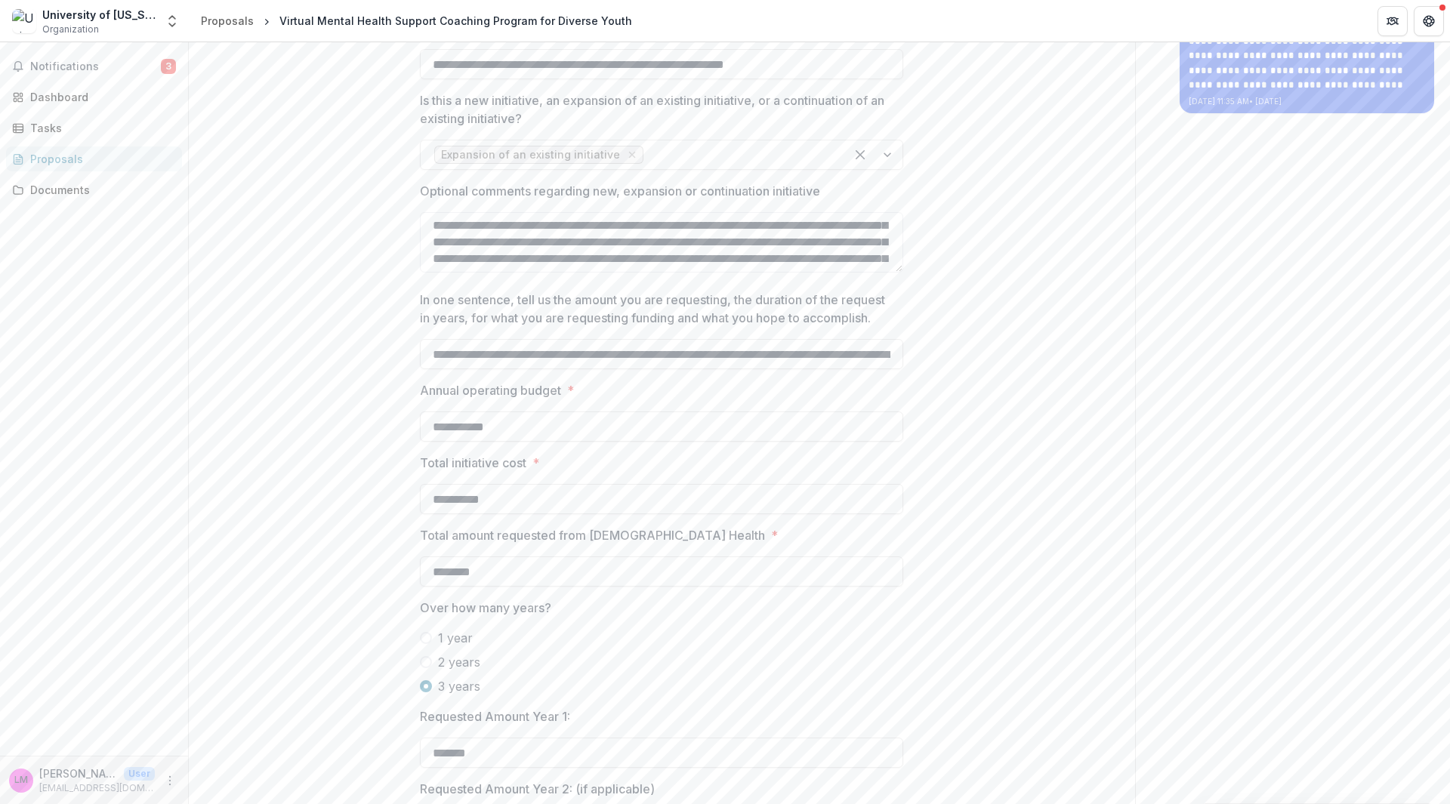
scroll to position [1042, 0]
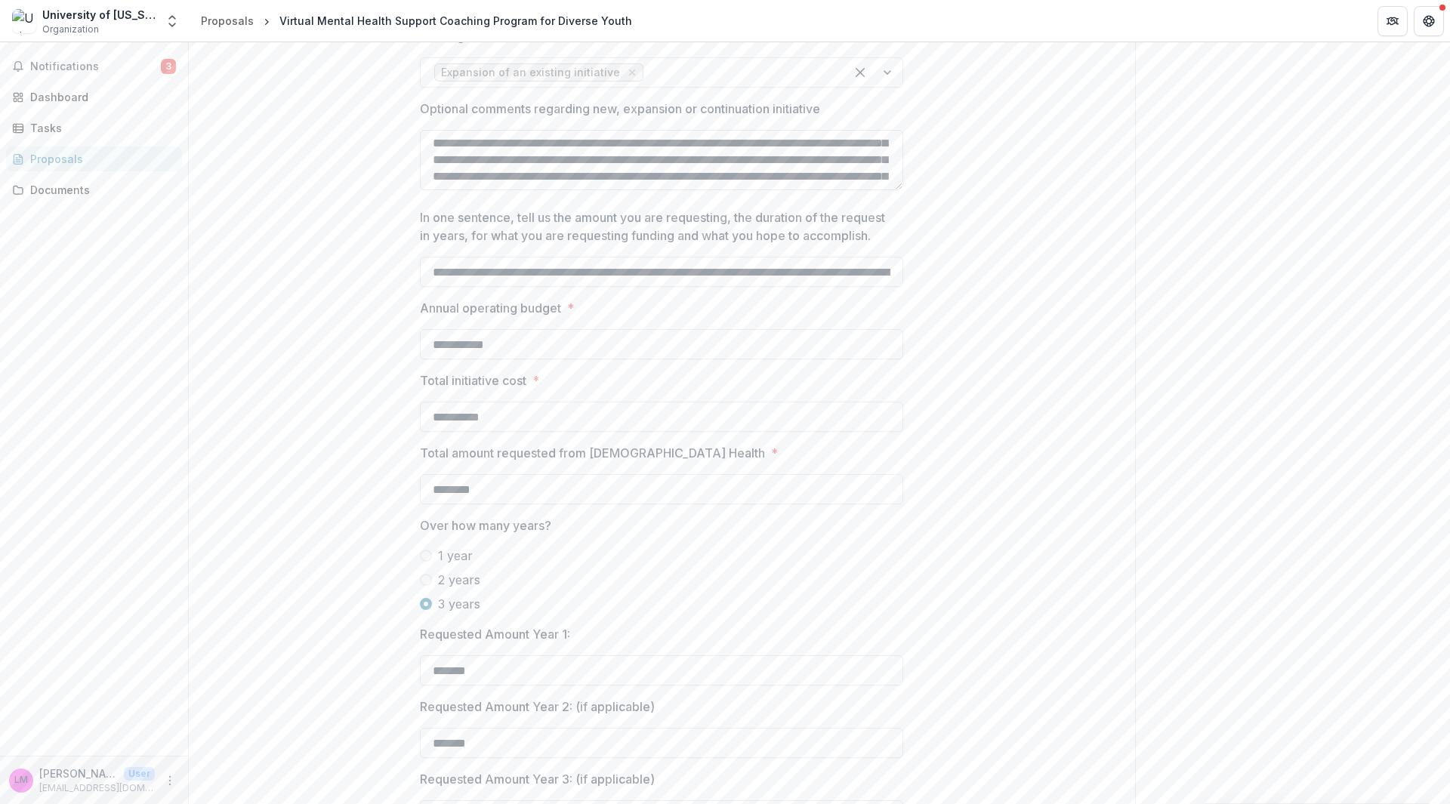
click at [748, 190] on textarea "Optional comments regarding new, expansion or continuation initiative" at bounding box center [661, 160] width 483 height 60
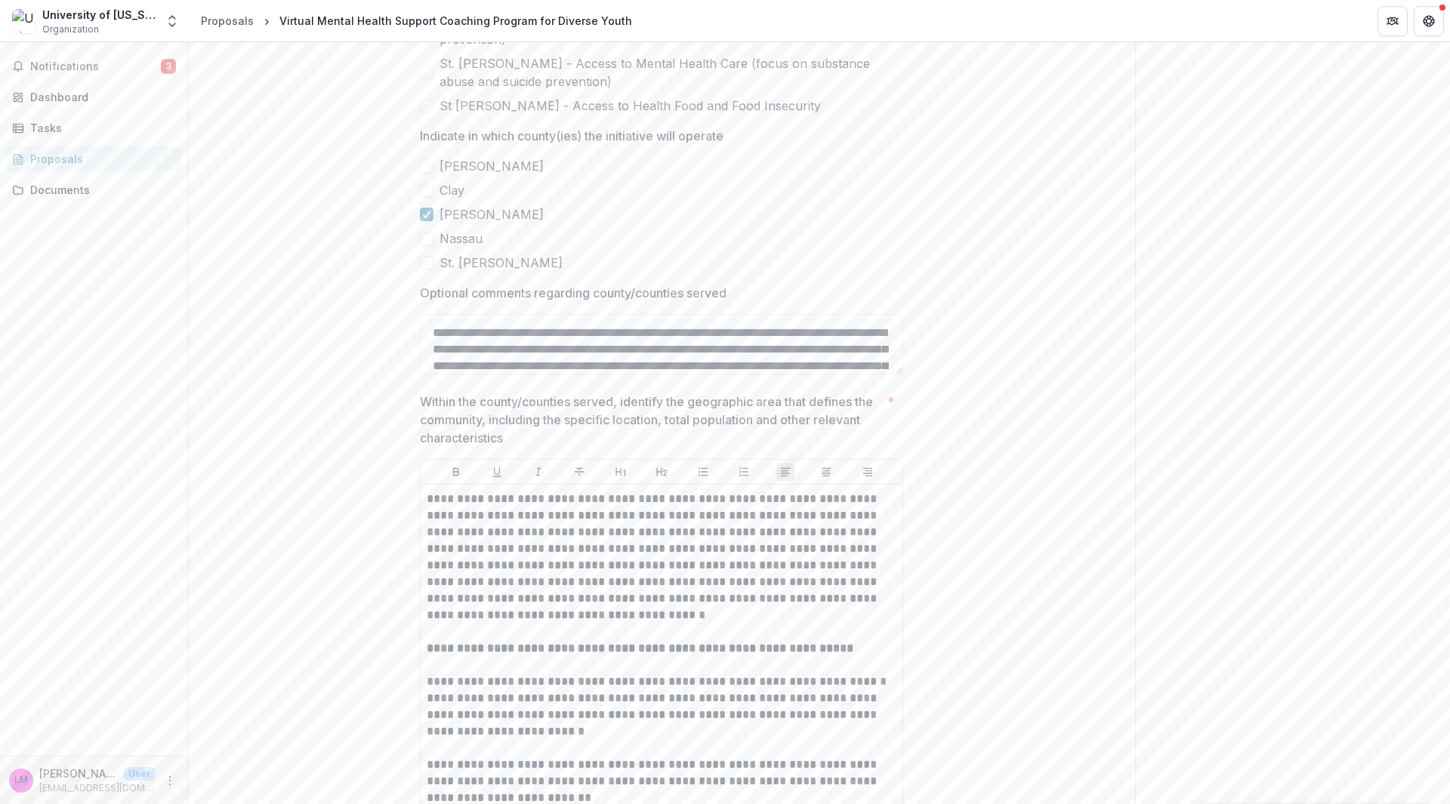
scroll to position [450, 0]
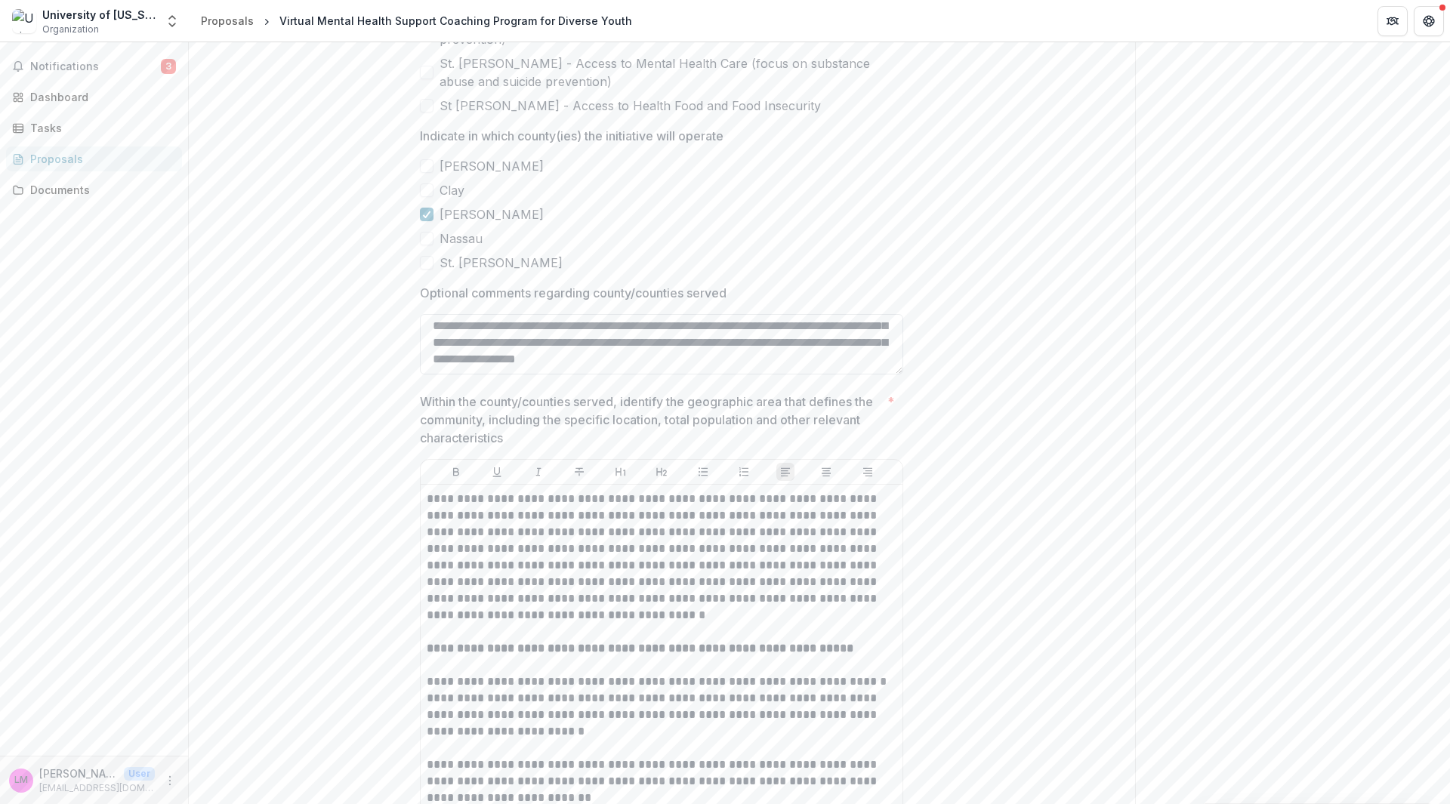
click at [701, 374] on textarea "Optional comments regarding county/counties served" at bounding box center [661, 344] width 483 height 60
click at [755, 374] on textarea "Optional comments regarding county/counties served" at bounding box center [661, 344] width 483 height 60
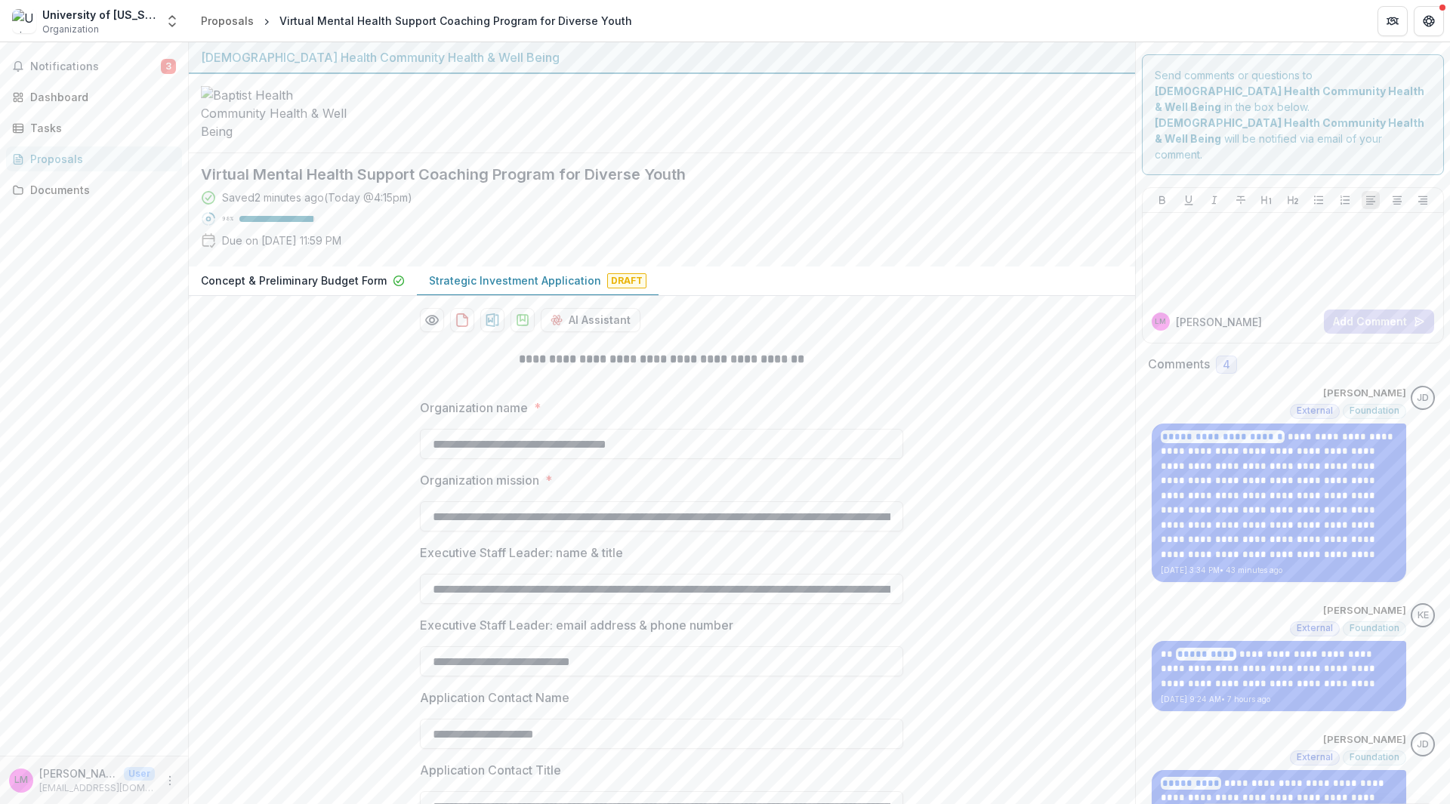
scroll to position [151, 0]
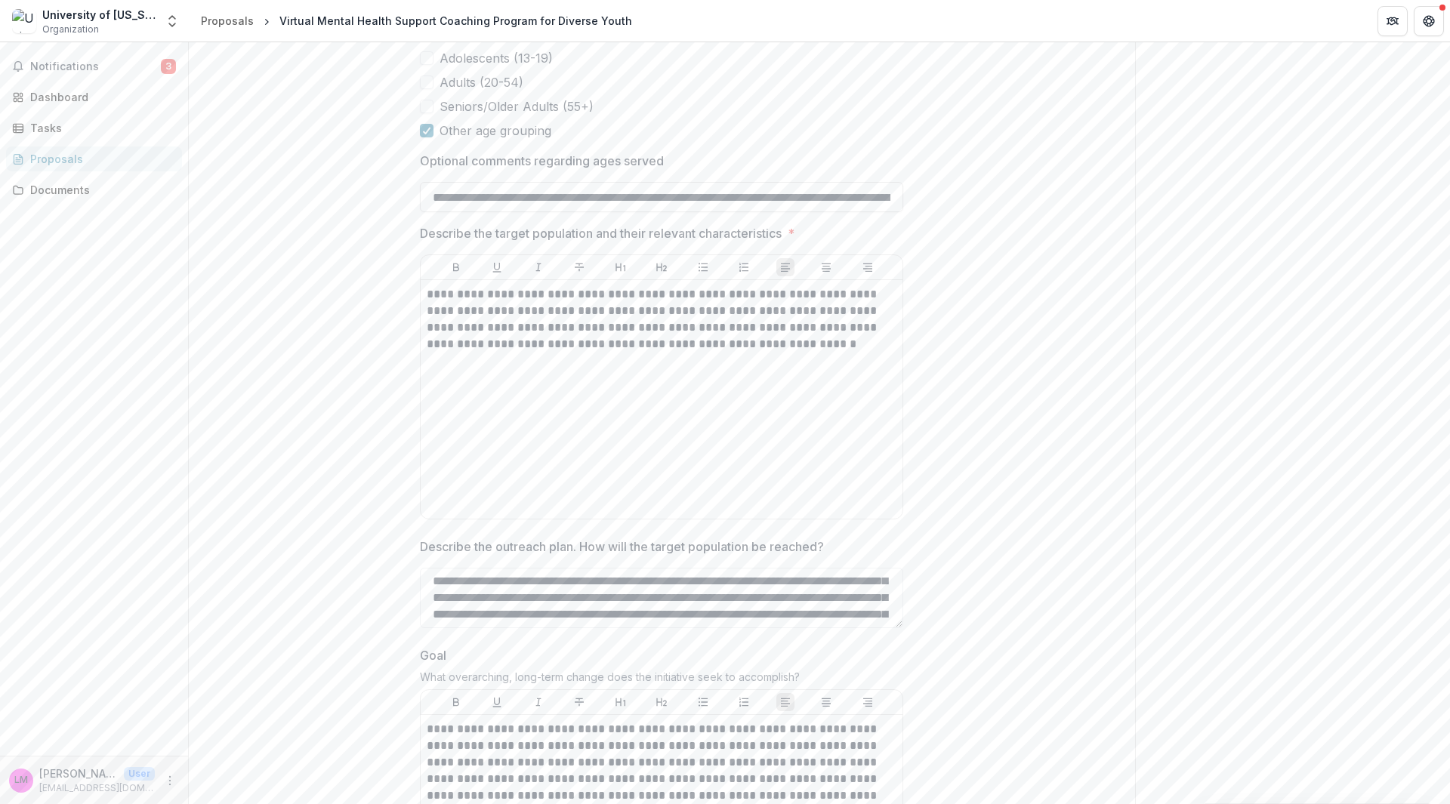
scroll to position [5605, 0]
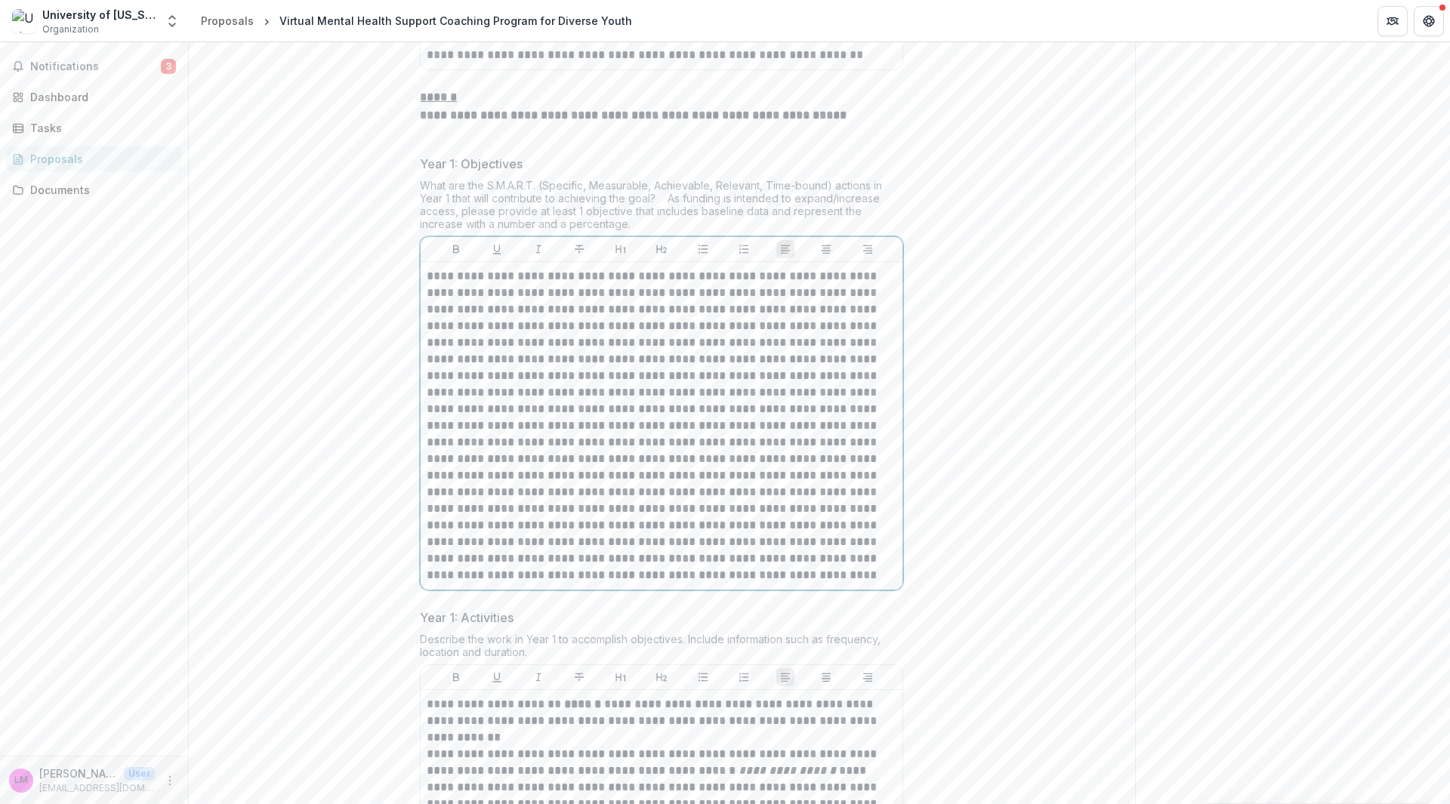
click at [501, 487] on p at bounding box center [662, 426] width 470 height 316
click at [504, 488] on p at bounding box center [662, 426] width 470 height 316
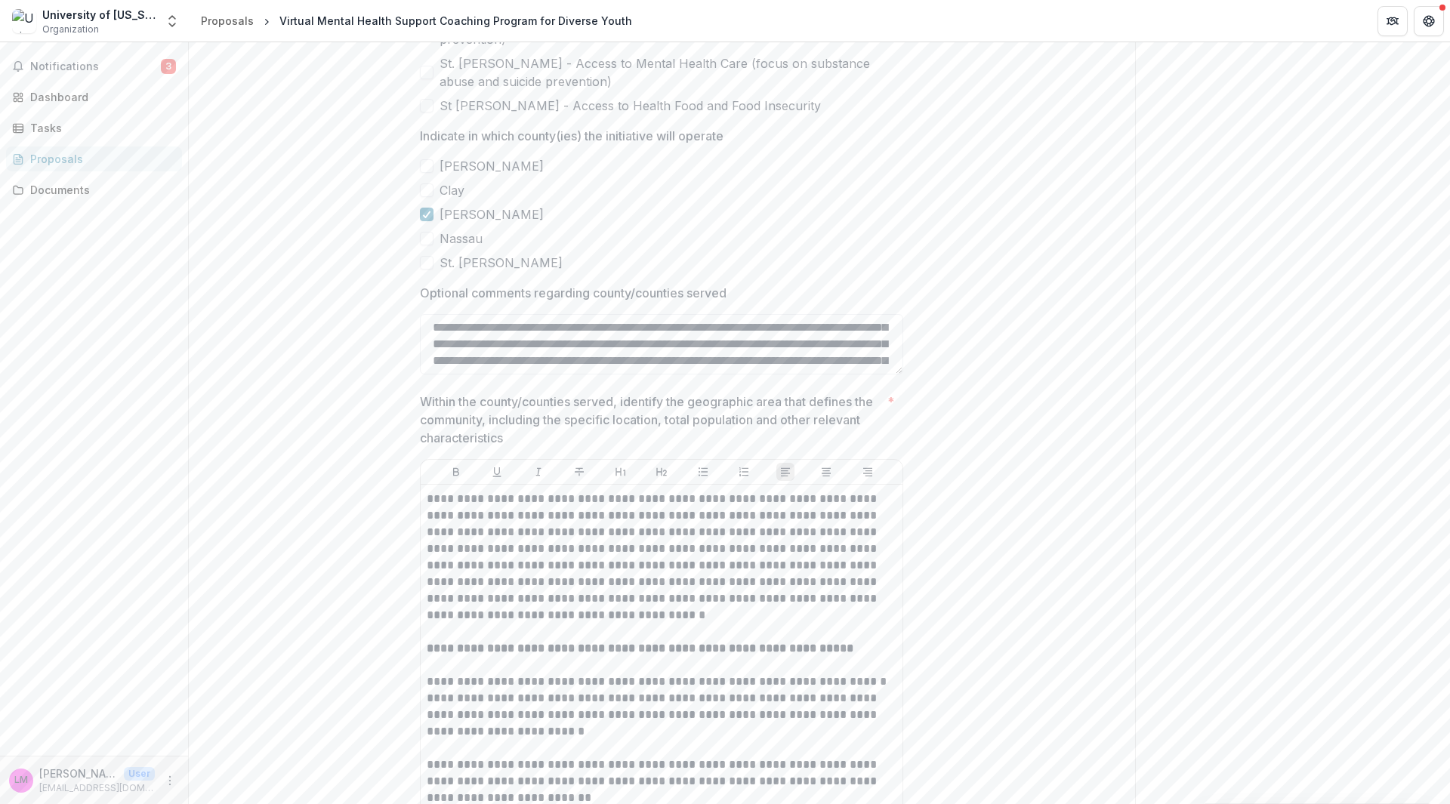
scroll to position [339, 0]
click at [701, 374] on textarea "Optional comments regarding county/counties served" at bounding box center [661, 344] width 483 height 60
type textarea "**********"
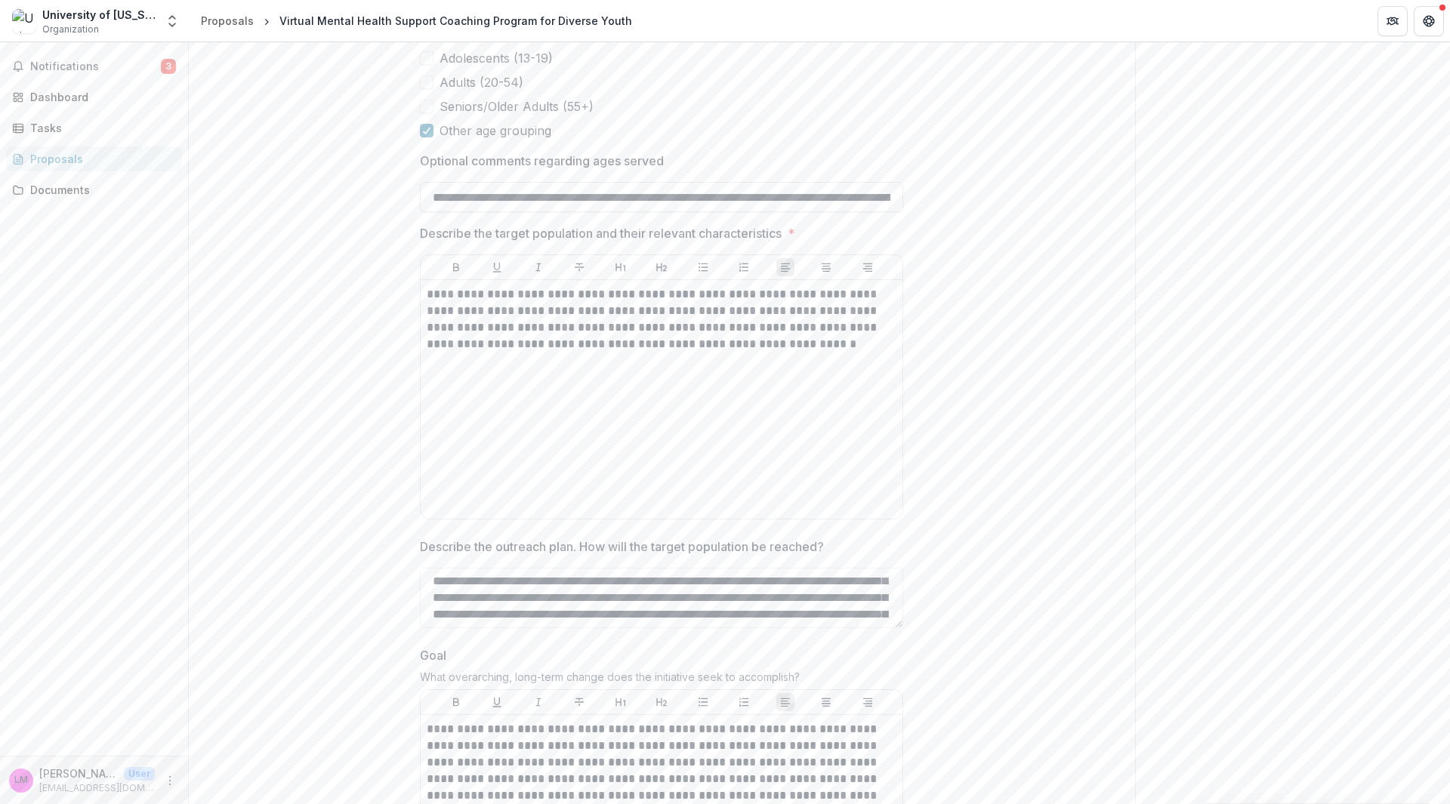
scroll to position [5605, 0]
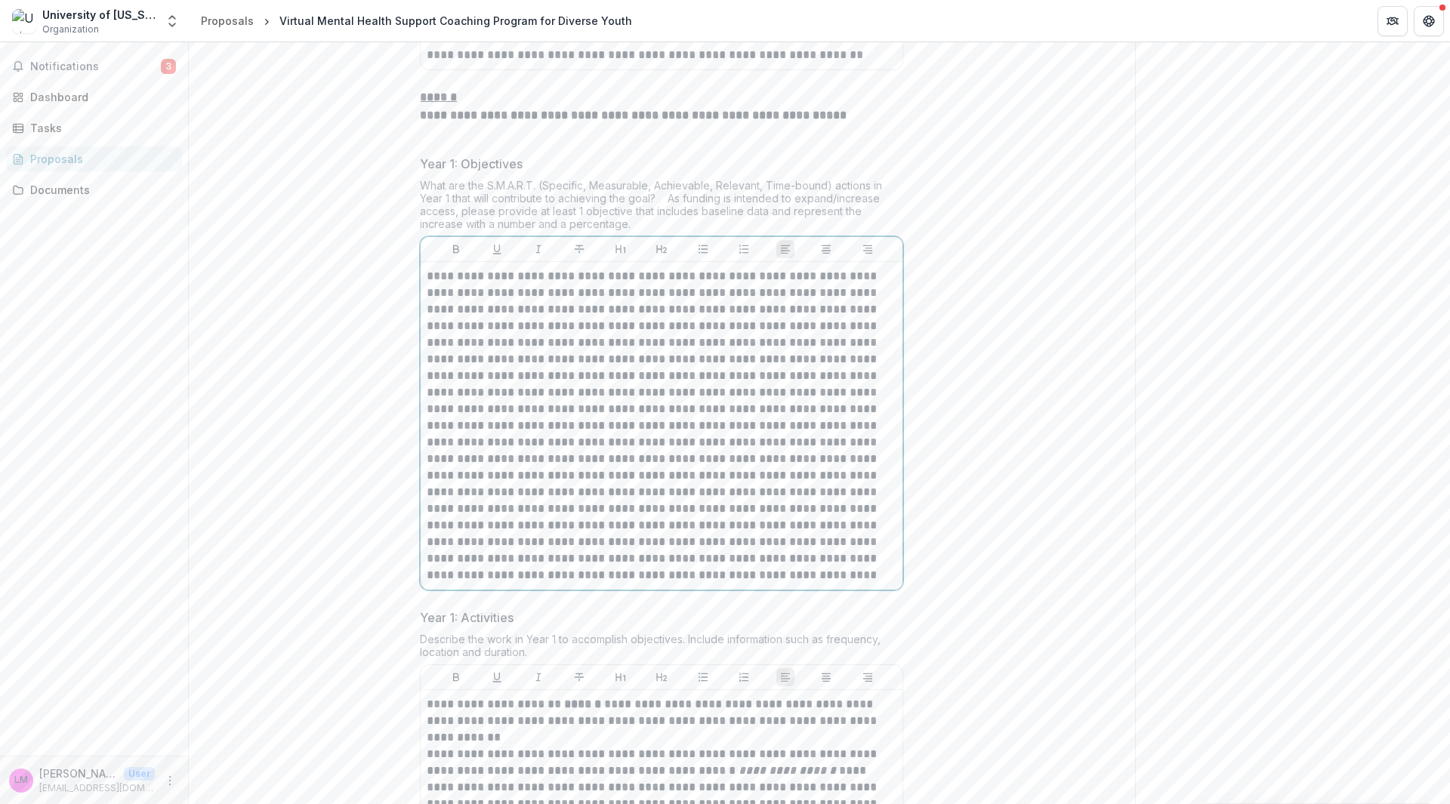
click at [504, 487] on p at bounding box center [662, 426] width 470 height 316
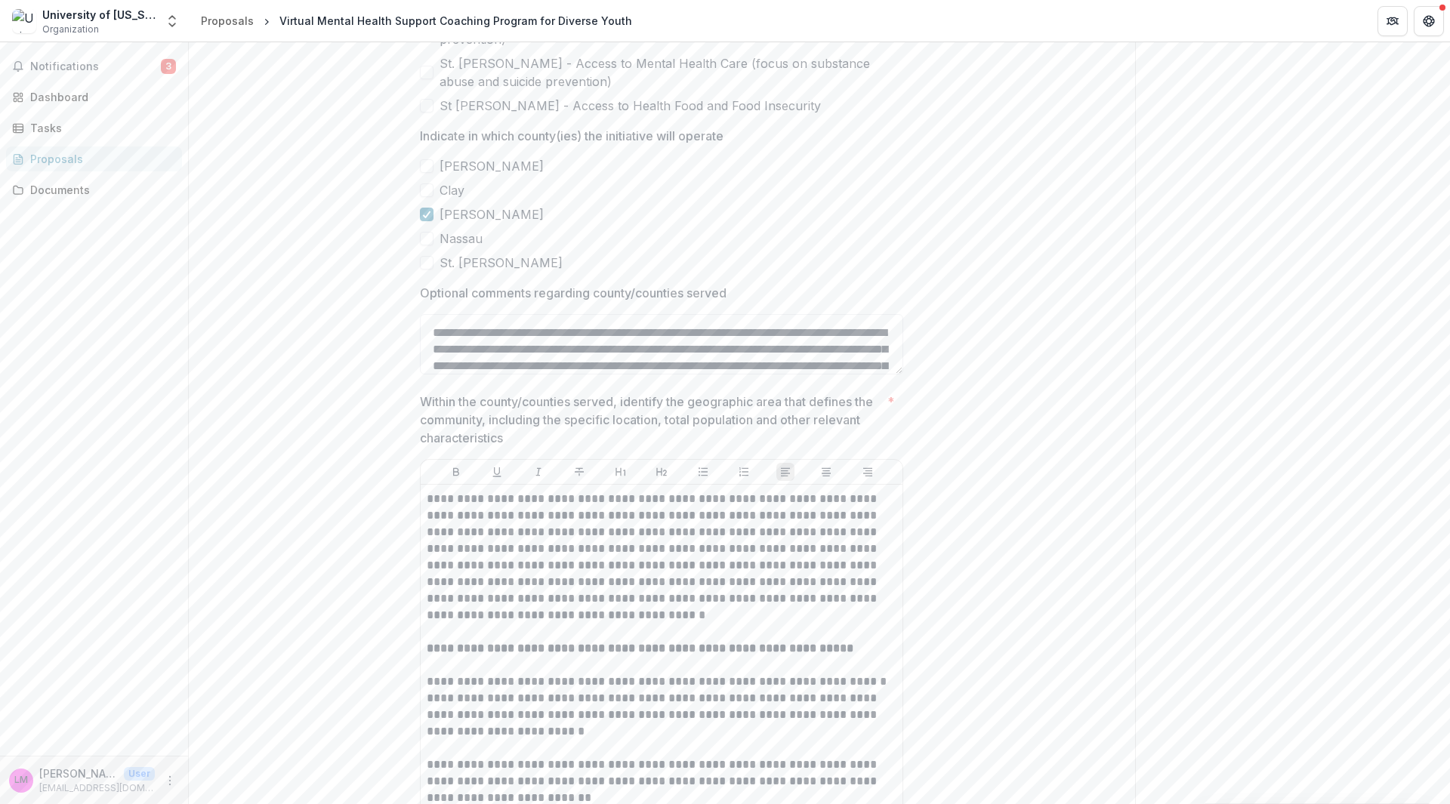
scroll to position [450, 0]
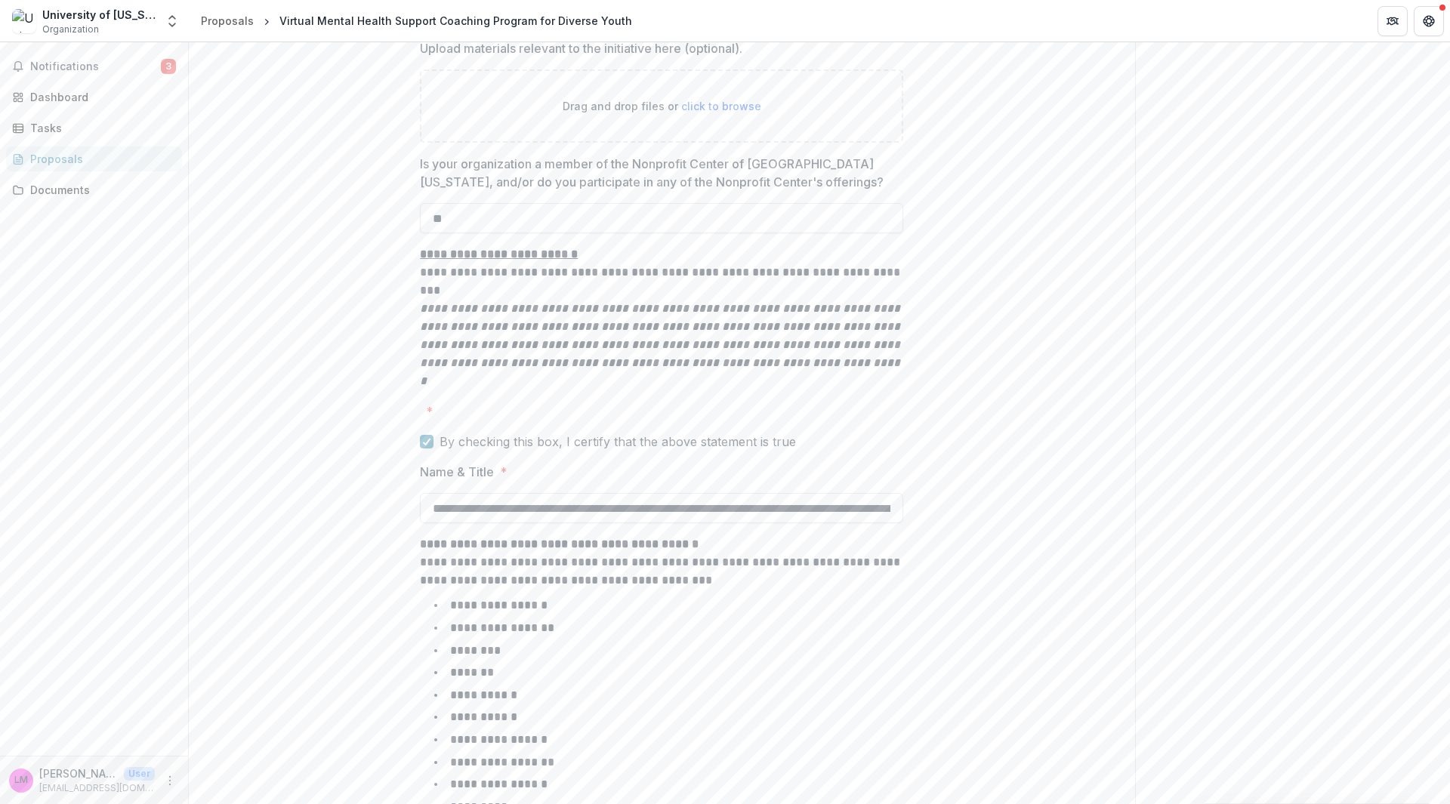
scroll to position [19851, 0]
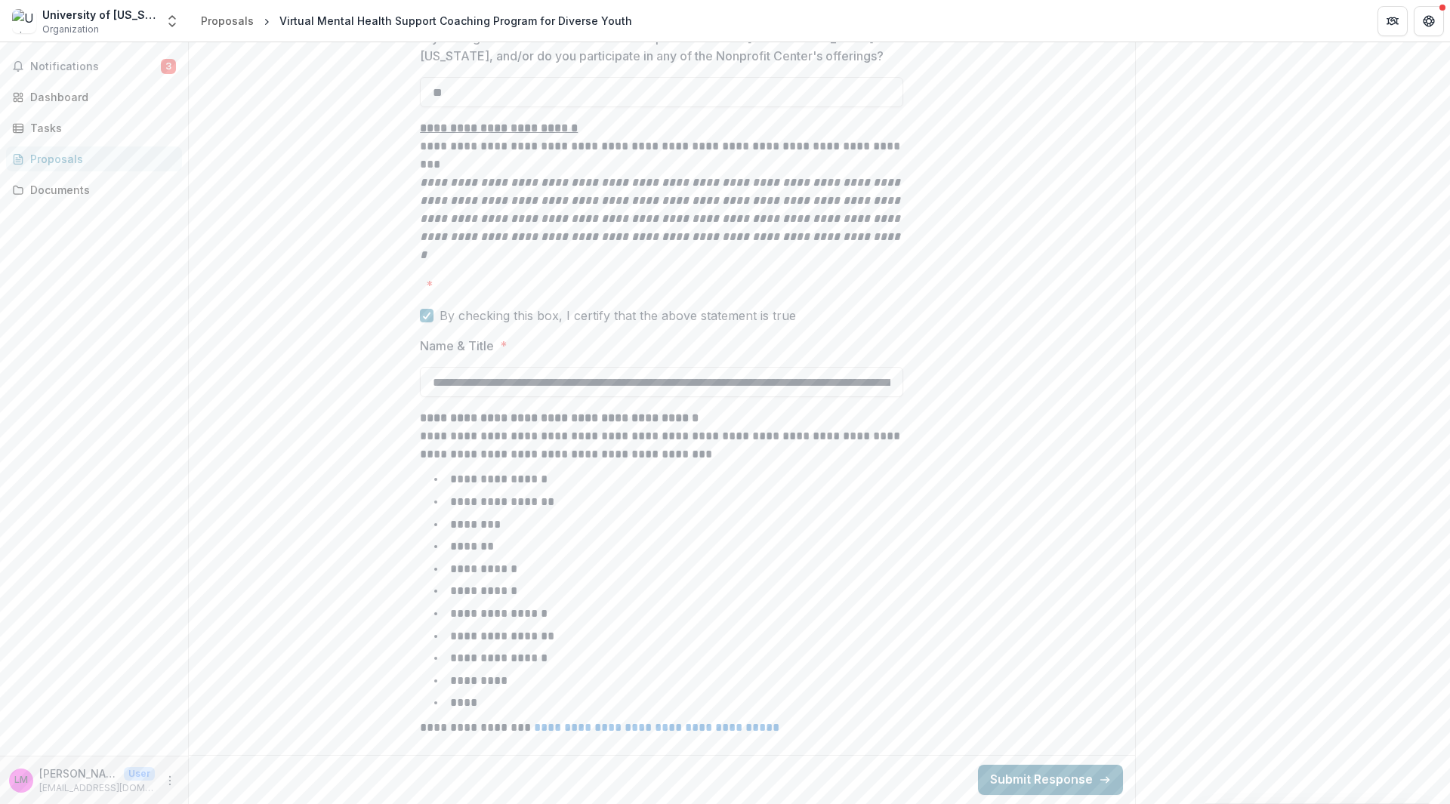
click at [1051, 774] on button "Submit Response" at bounding box center [1050, 780] width 145 height 30
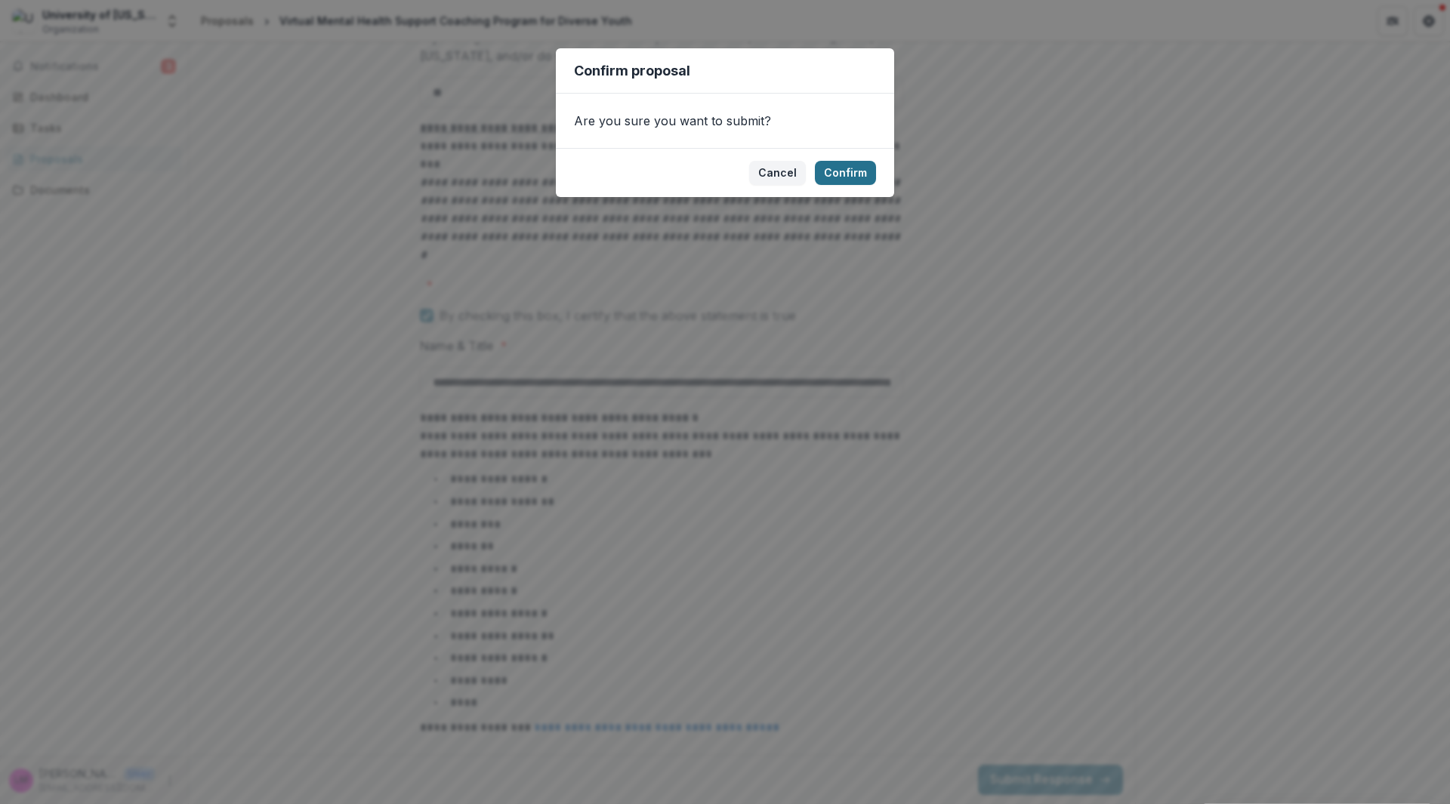
click at [858, 162] on button "Confirm" at bounding box center [845, 173] width 61 height 24
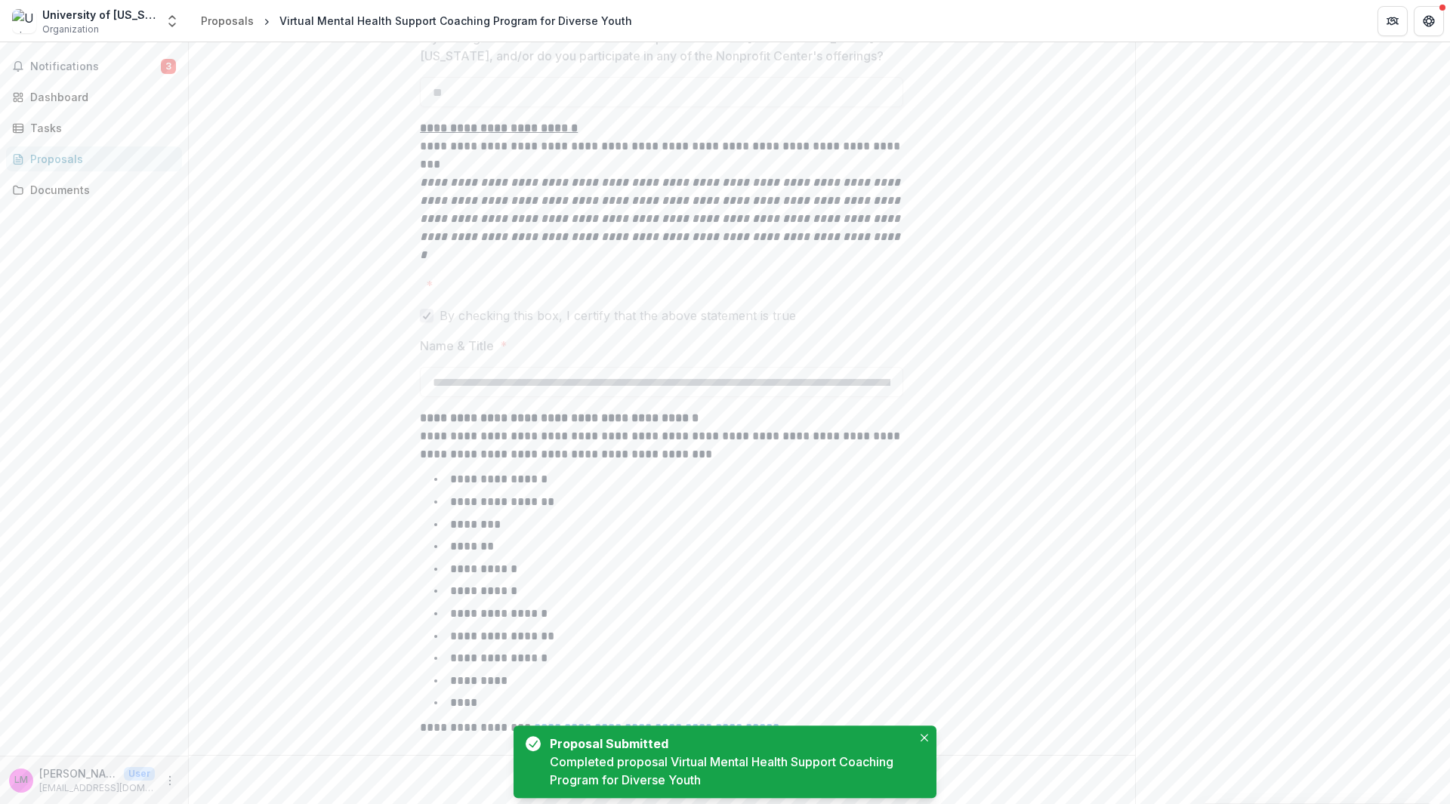
scroll to position [42, 0]
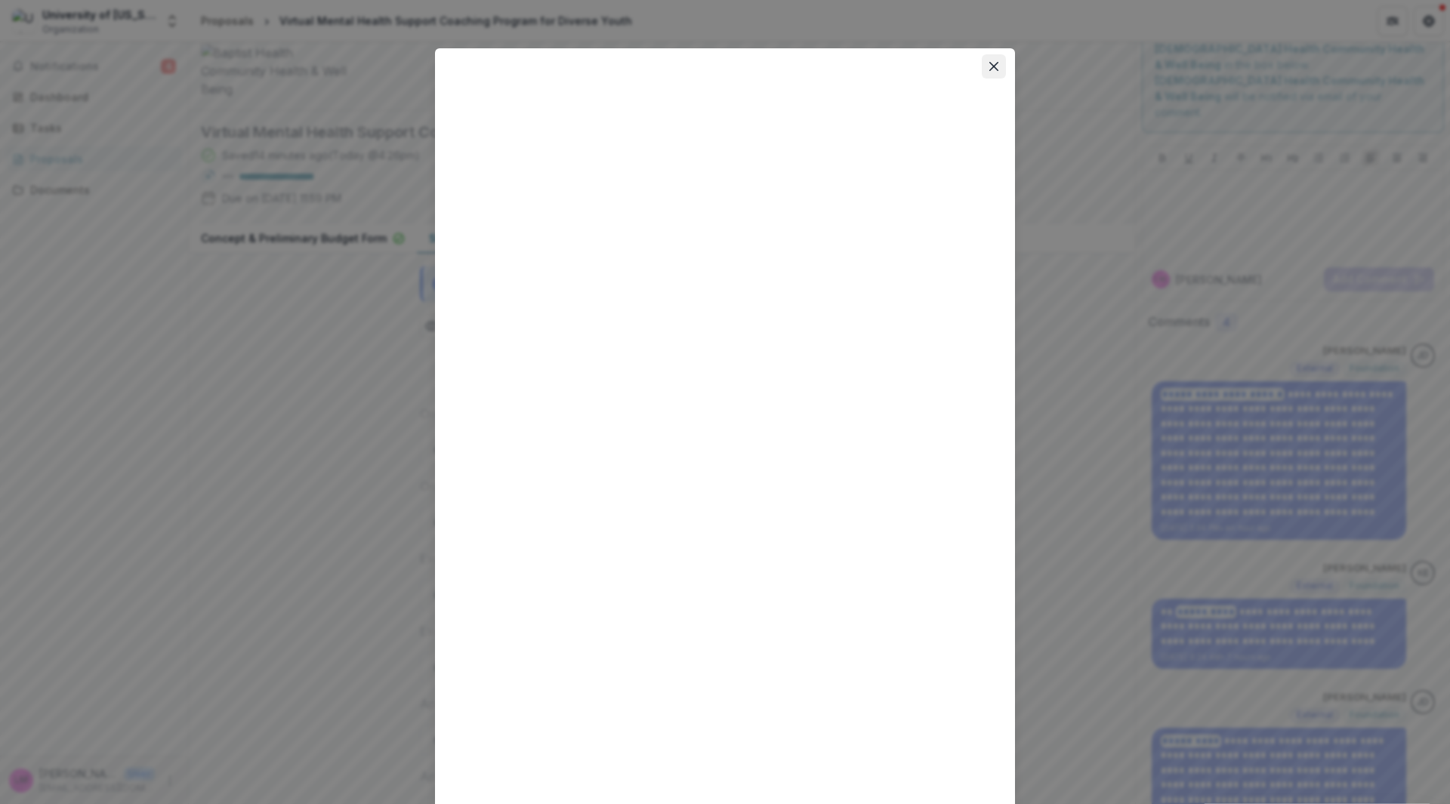
click at [989, 72] on button "Close" at bounding box center [993, 66] width 24 height 24
